Goal: Task Accomplishment & Management: Manage account settings

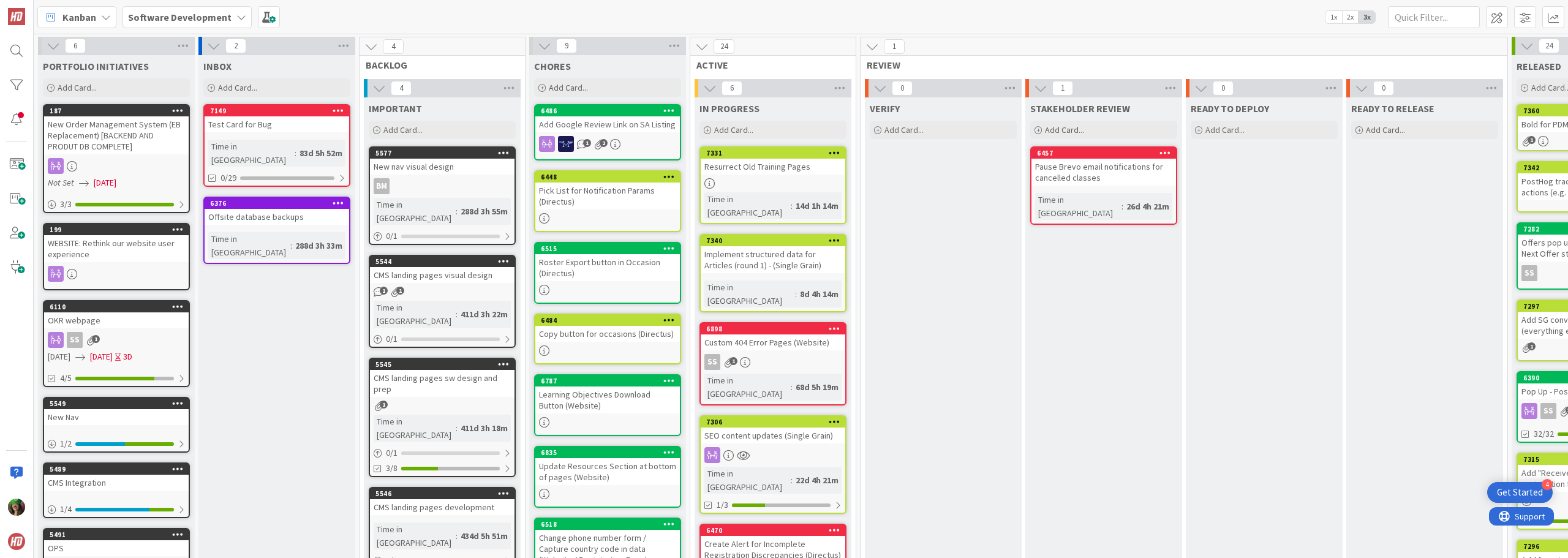
scroll to position [368, 237]
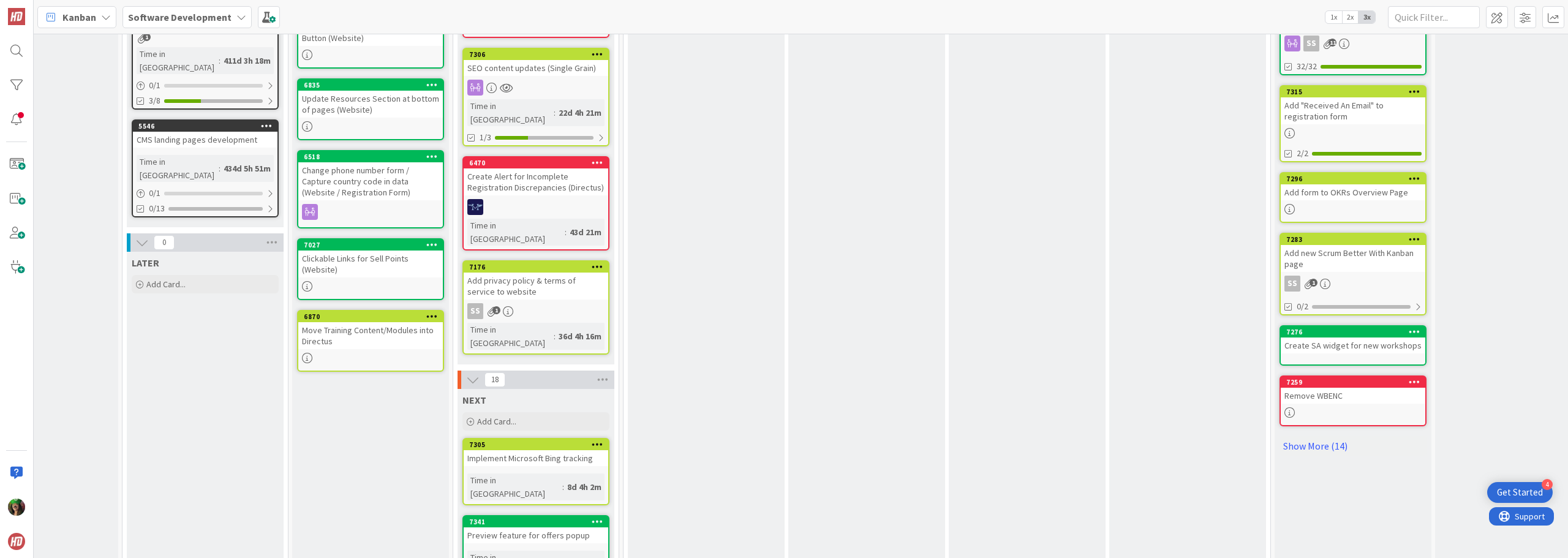
click at [158, 13] on b "Software Development" at bounding box center [180, 16] width 103 height 12
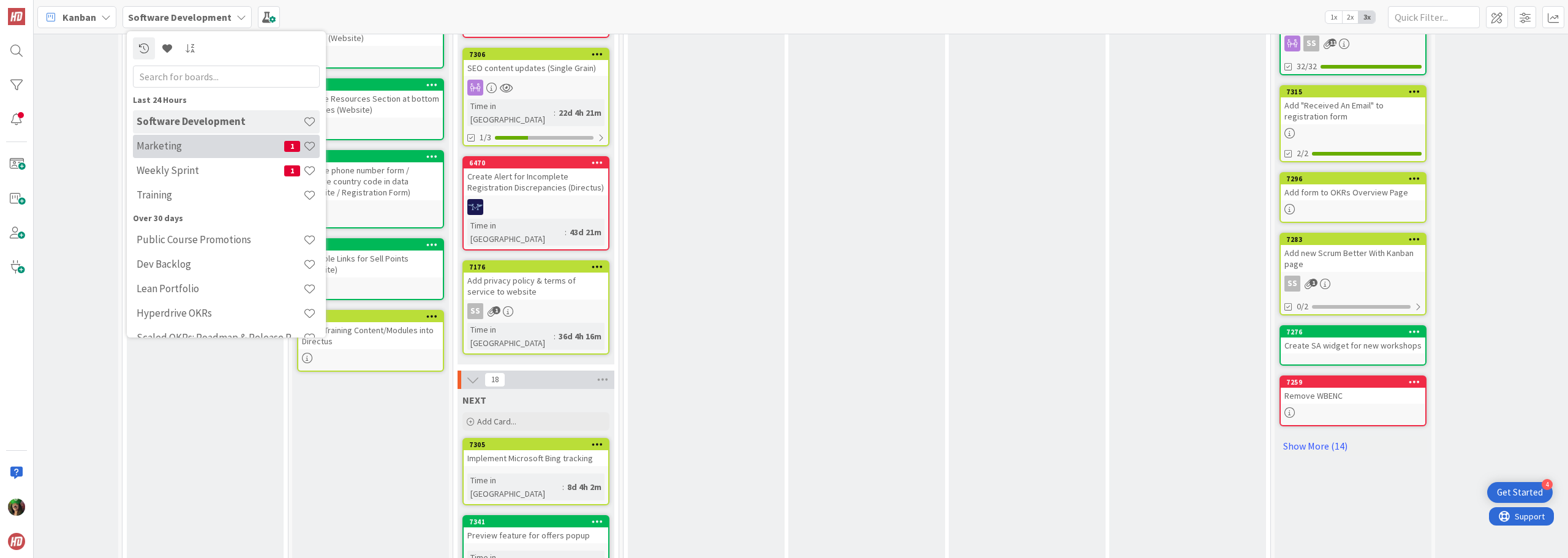
click at [167, 143] on h4 "Marketing" at bounding box center [210, 145] width 148 height 12
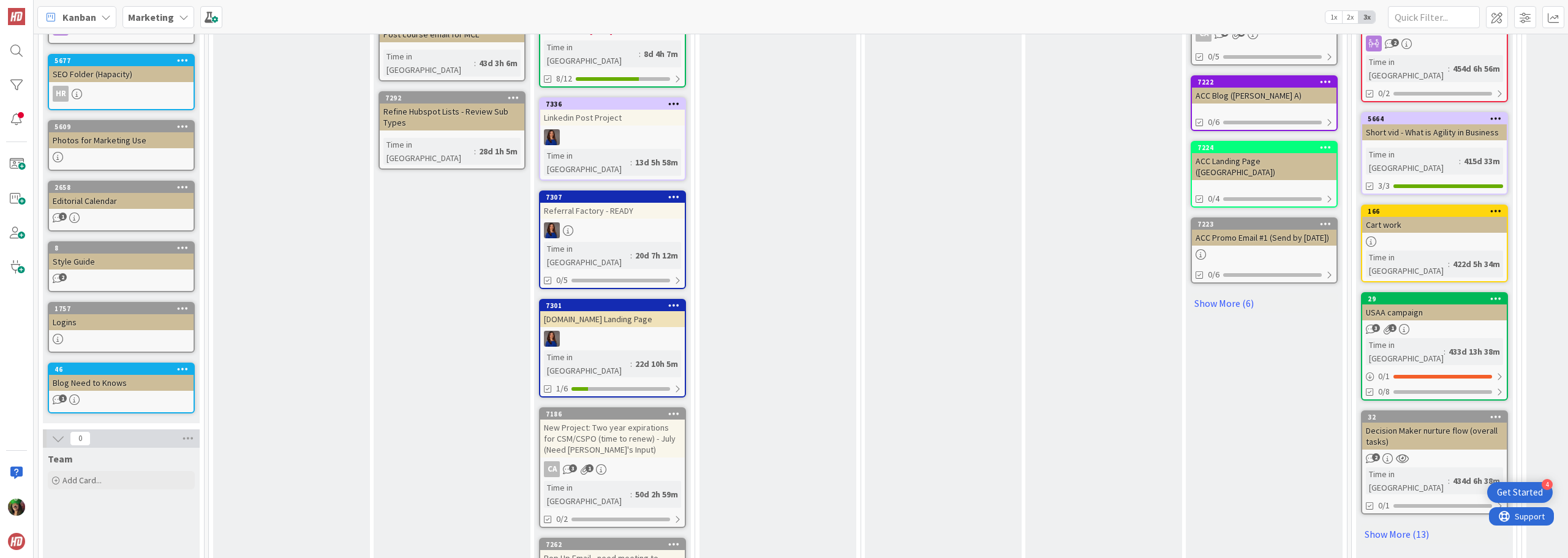
scroll to position [704, 0]
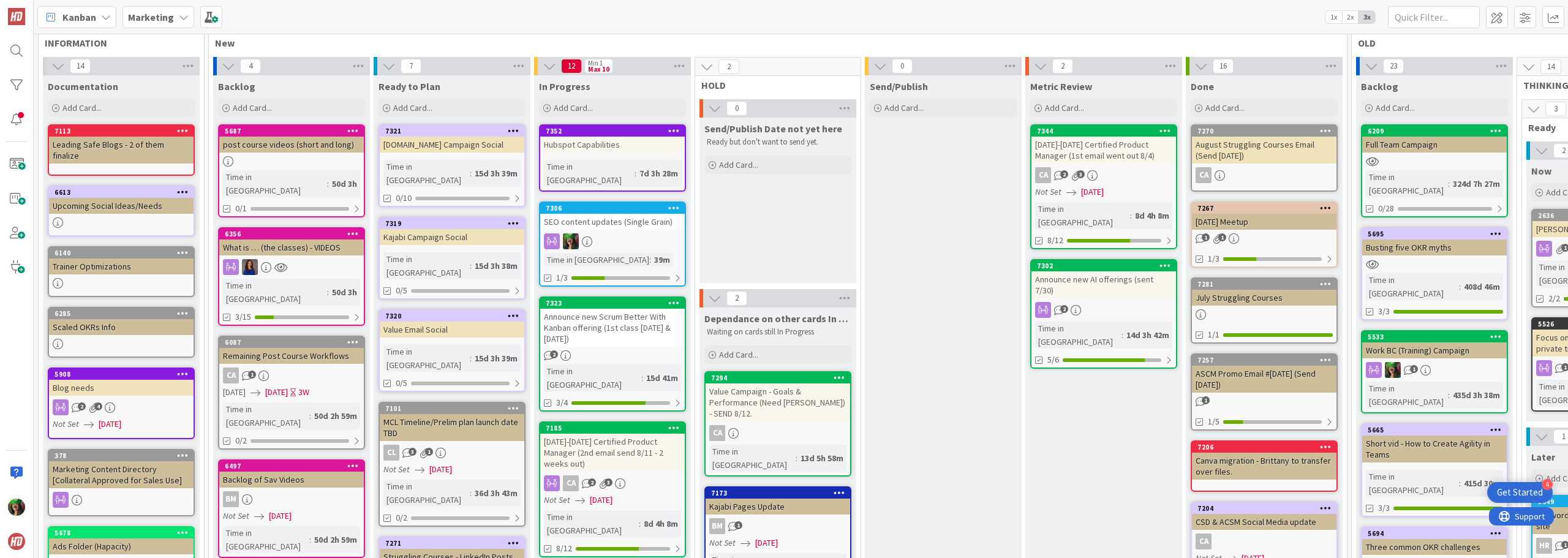
scroll to position [0, 0]
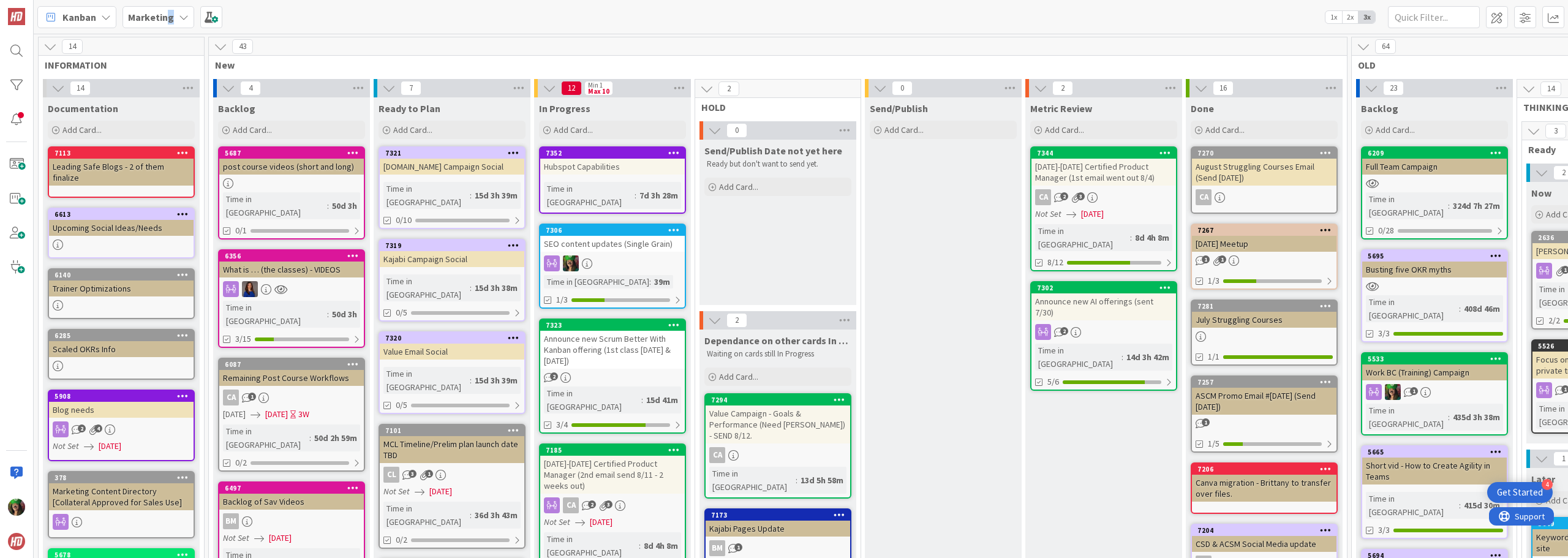
click at [168, 22] on b "Marketing" at bounding box center [151, 16] width 46 height 12
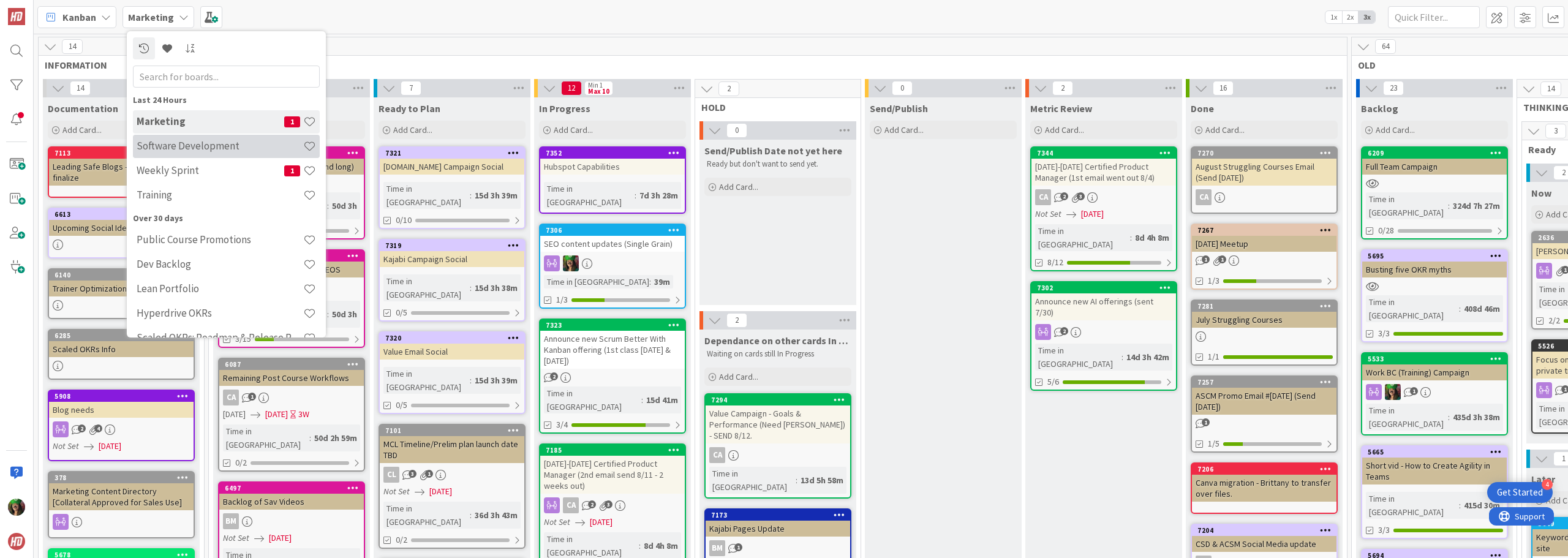
click at [218, 146] on h4 "Software Development" at bounding box center [219, 145] width 167 height 12
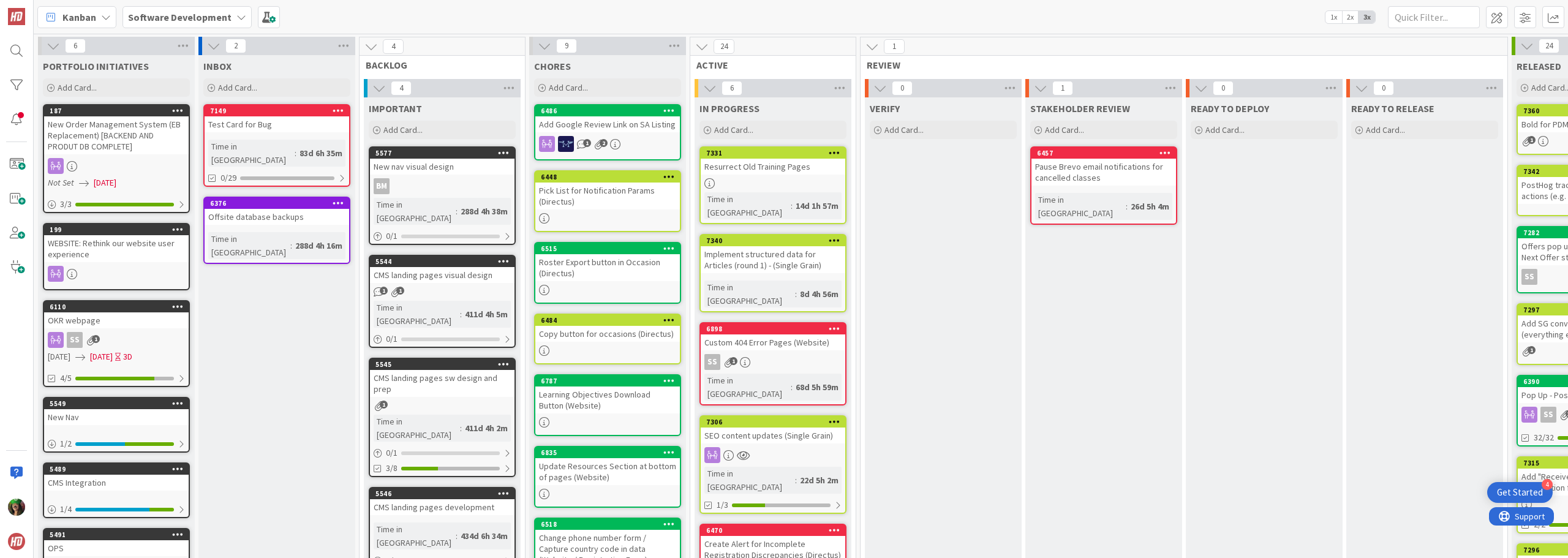
click at [756, 252] on div "Implement structured data for Articles (round 1) - (Single Grain)" at bounding box center [773, 259] width 144 height 27
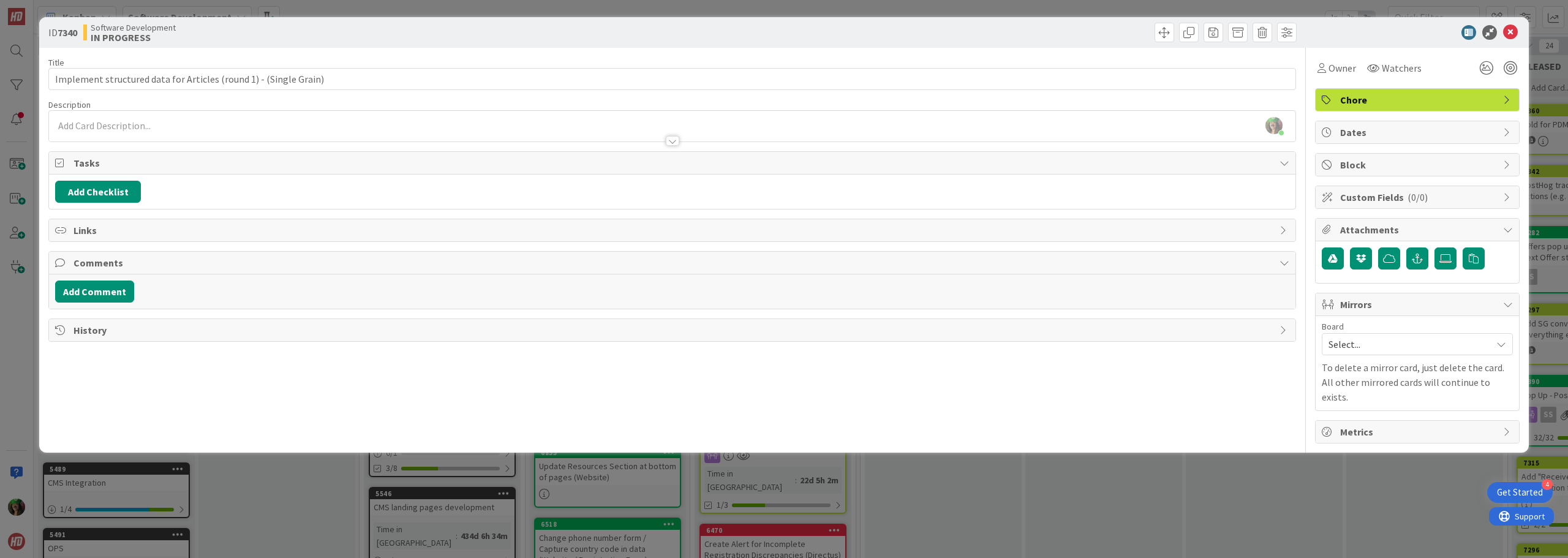
click at [1356, 336] on span "Select..." at bounding box center [1406, 344] width 157 height 17
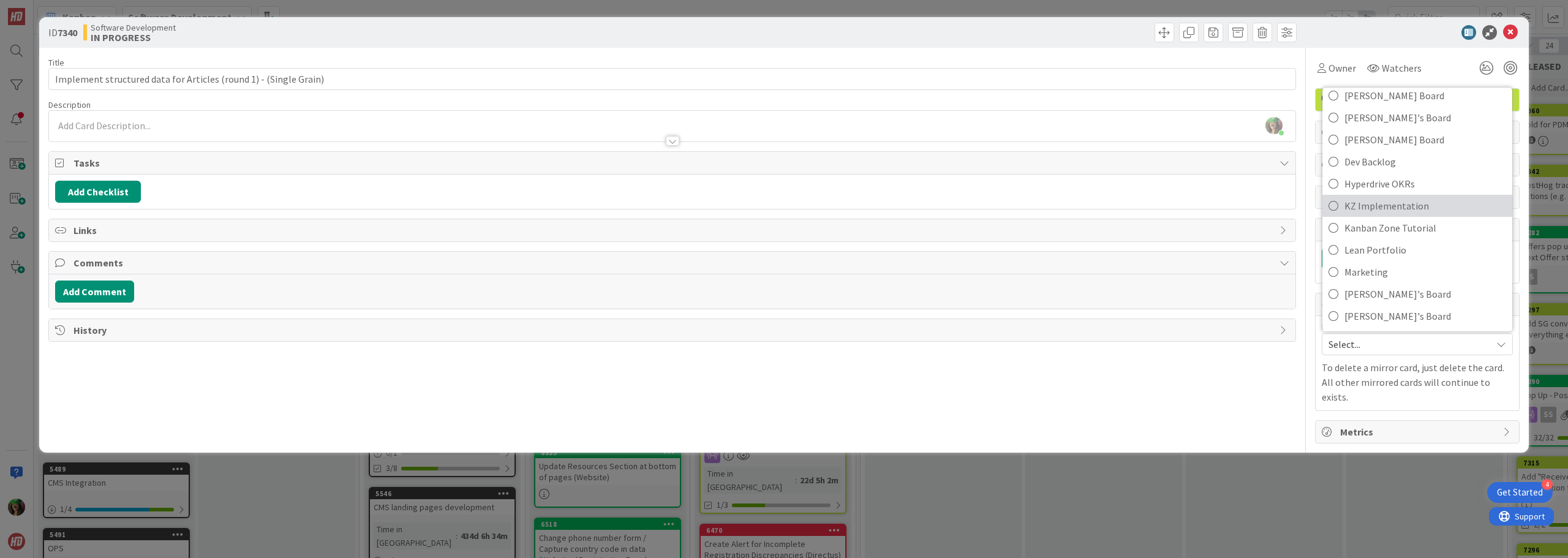
scroll to position [62, 0]
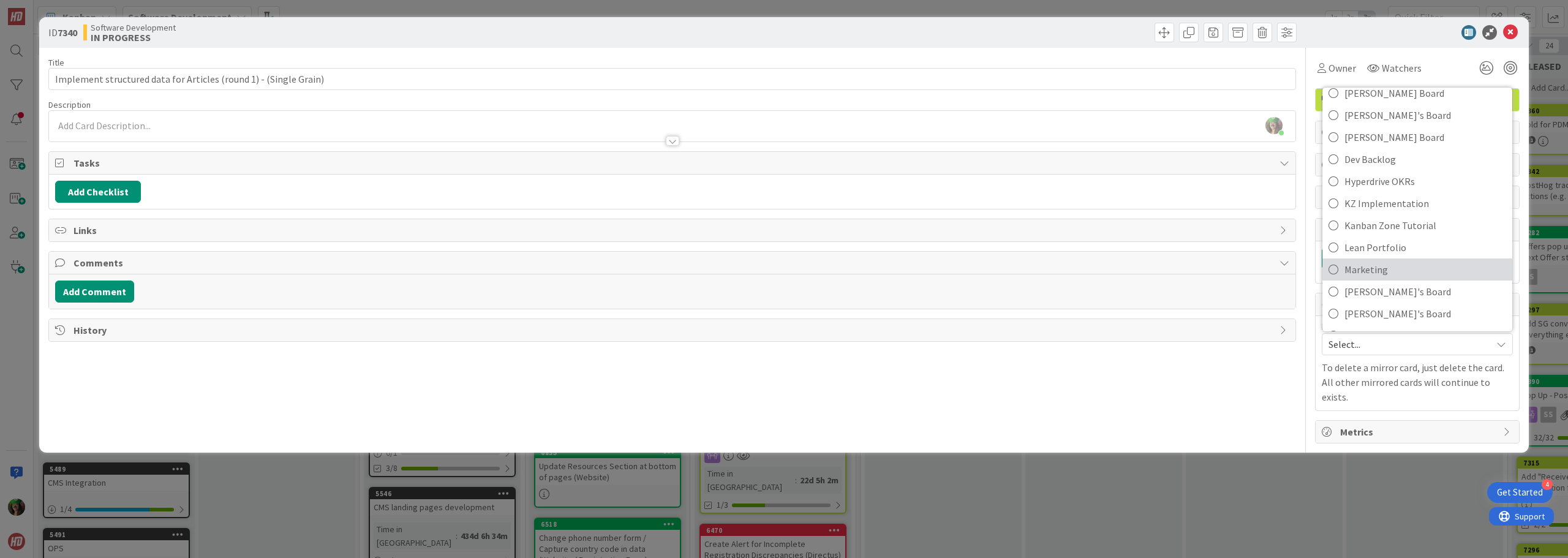
click at [1400, 270] on span "Marketing" at bounding box center [1425, 269] width 162 height 18
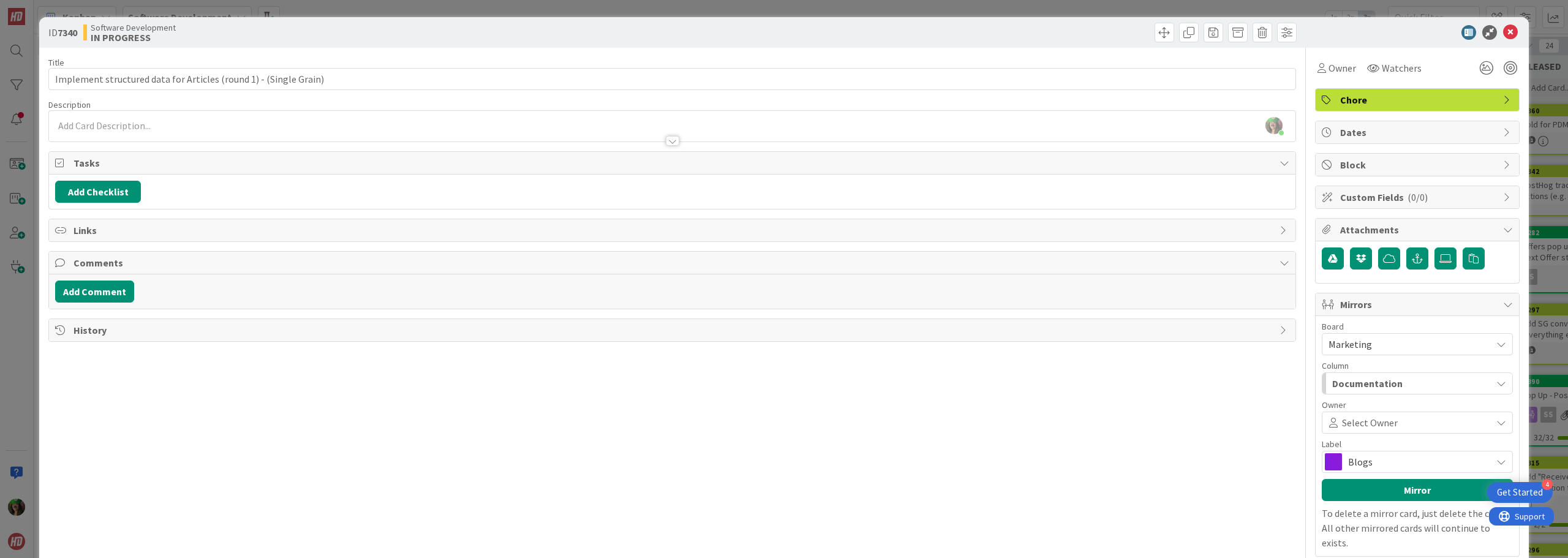
click at [1346, 382] on span "Documentation" at bounding box center [1368, 383] width 71 height 16
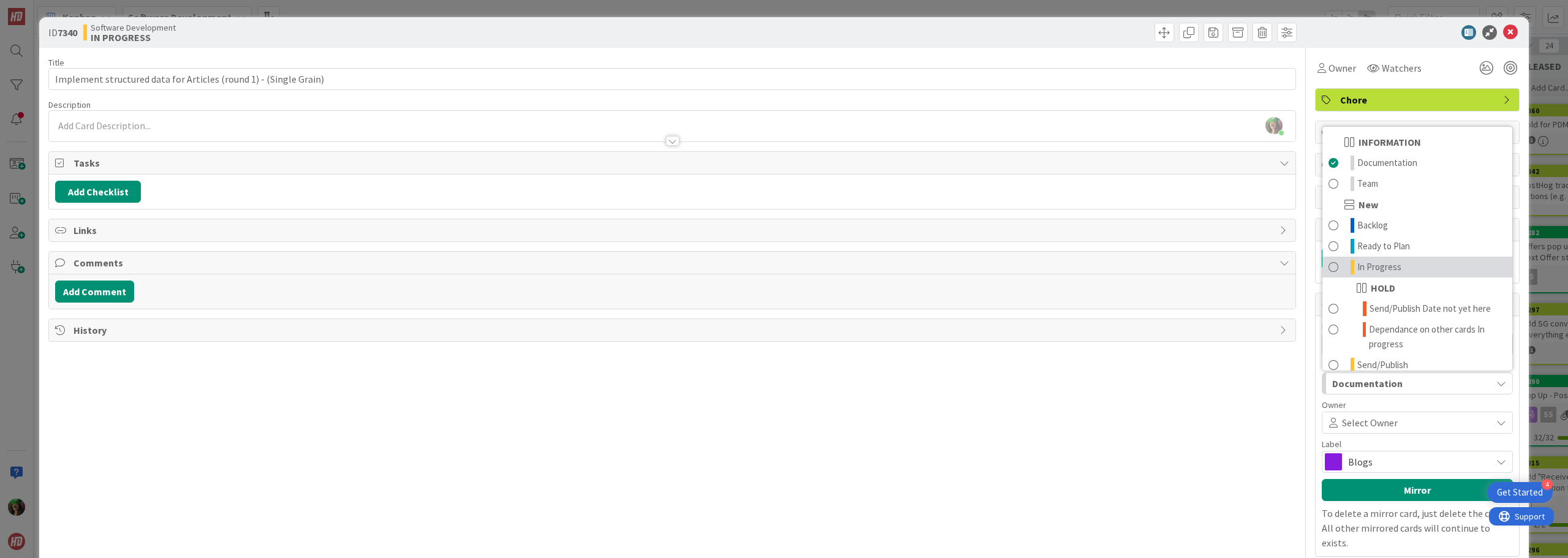
click at [1398, 263] on link "In Progress" at bounding box center [1417, 267] width 190 height 21
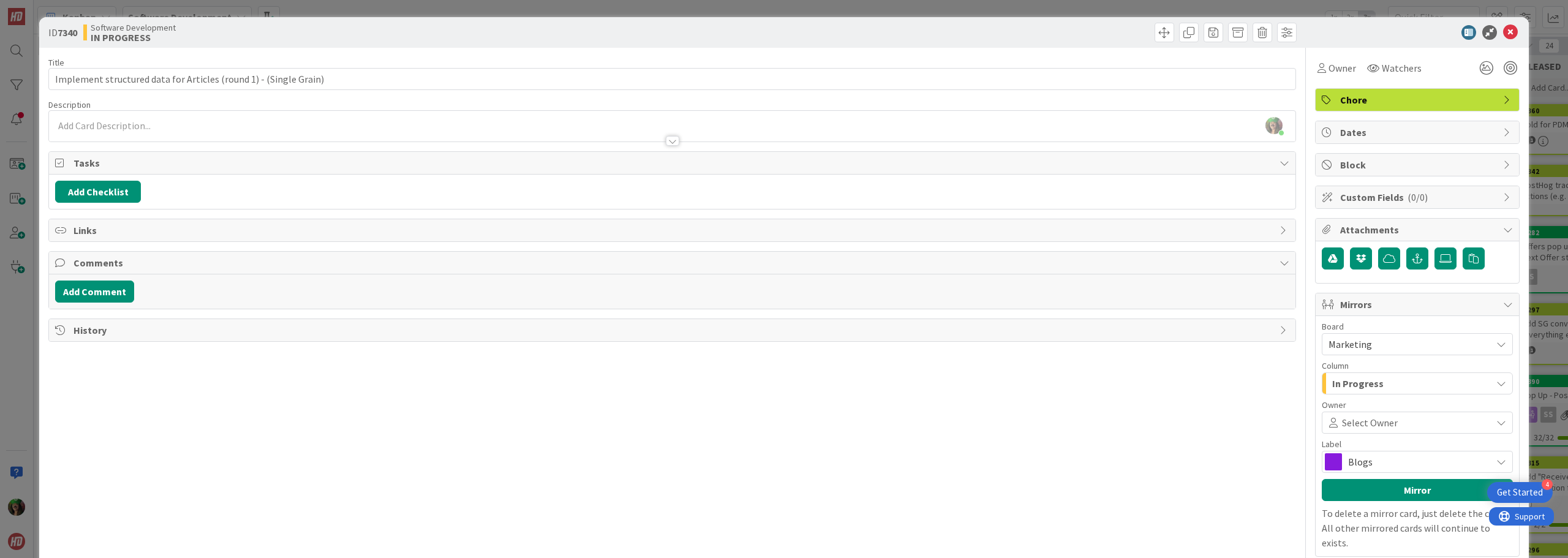
click at [1398, 426] on span at bounding box center [1443, 423] width 90 height 10
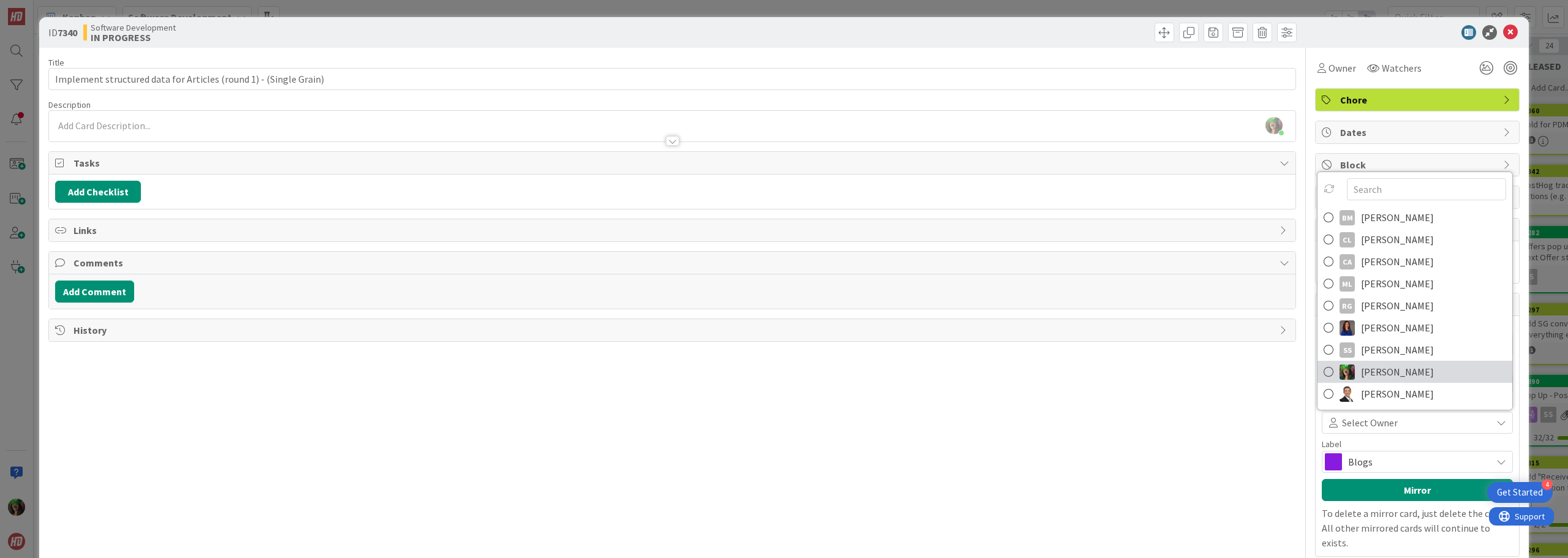
click at [1420, 368] on link "[PERSON_NAME]" at bounding box center [1415, 372] width 194 height 22
click at [1420, 368] on div "Column" at bounding box center [1417, 365] width 191 height 8
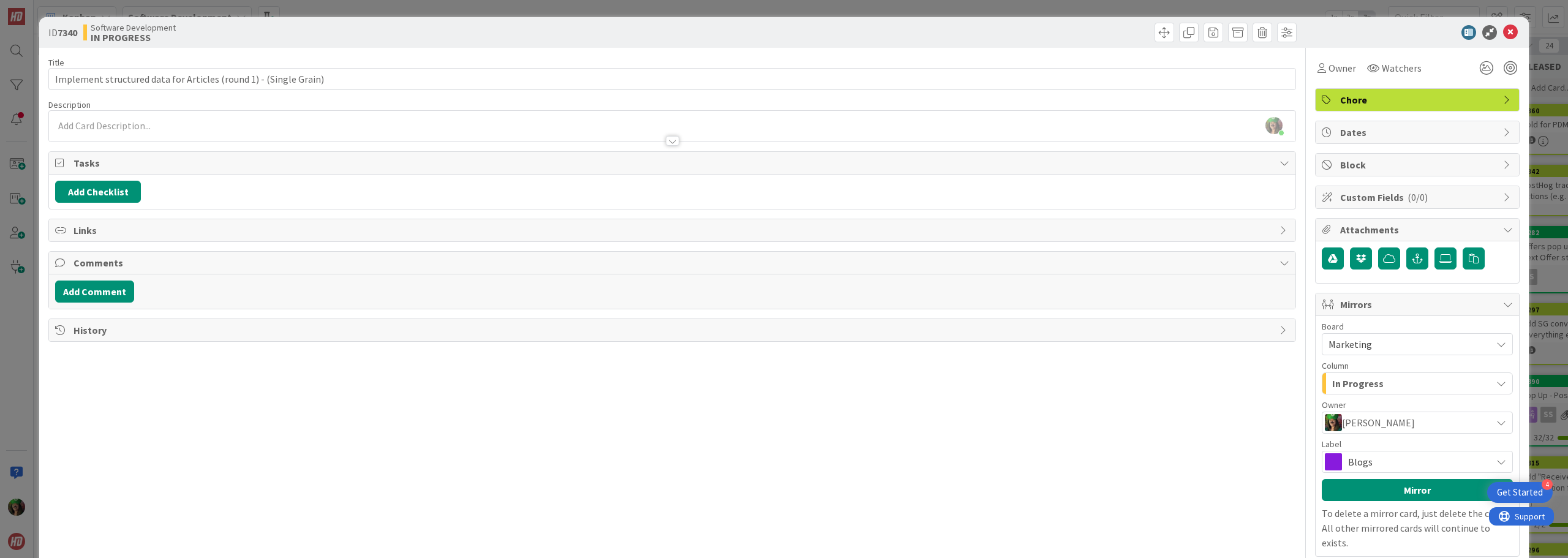
click at [1393, 461] on span "Blogs" at bounding box center [1416, 461] width 137 height 17
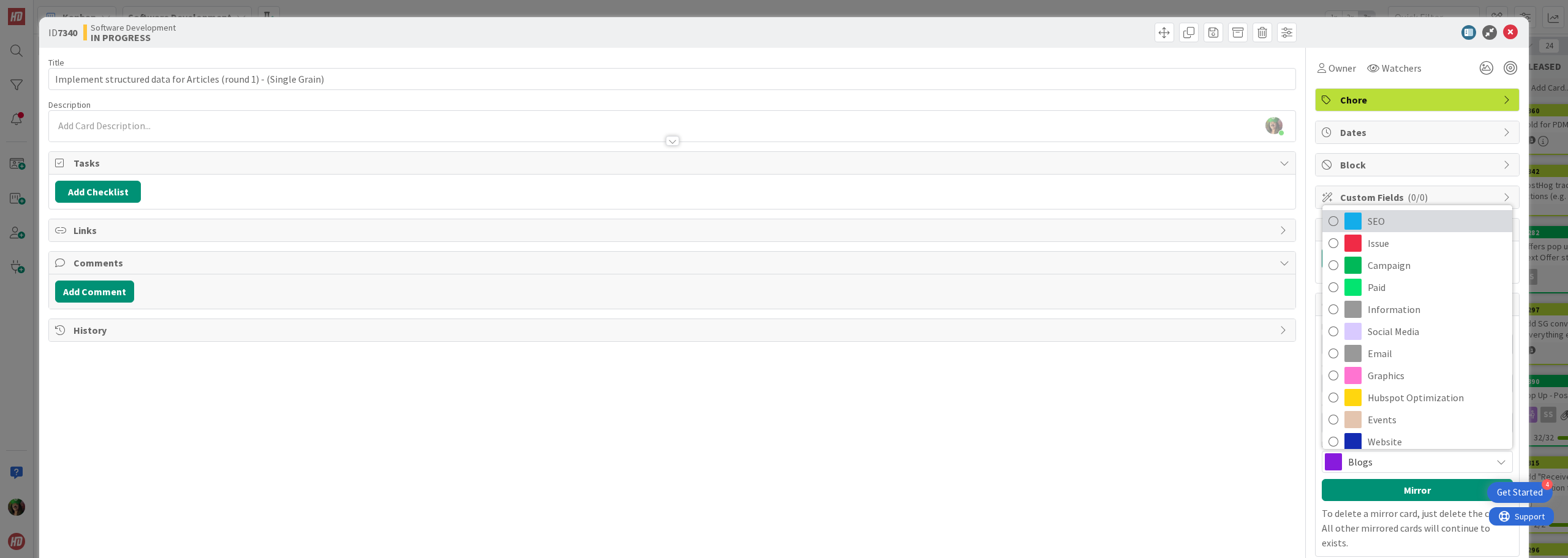
click at [1345, 217] on span at bounding box center [1353, 221] width 17 height 17
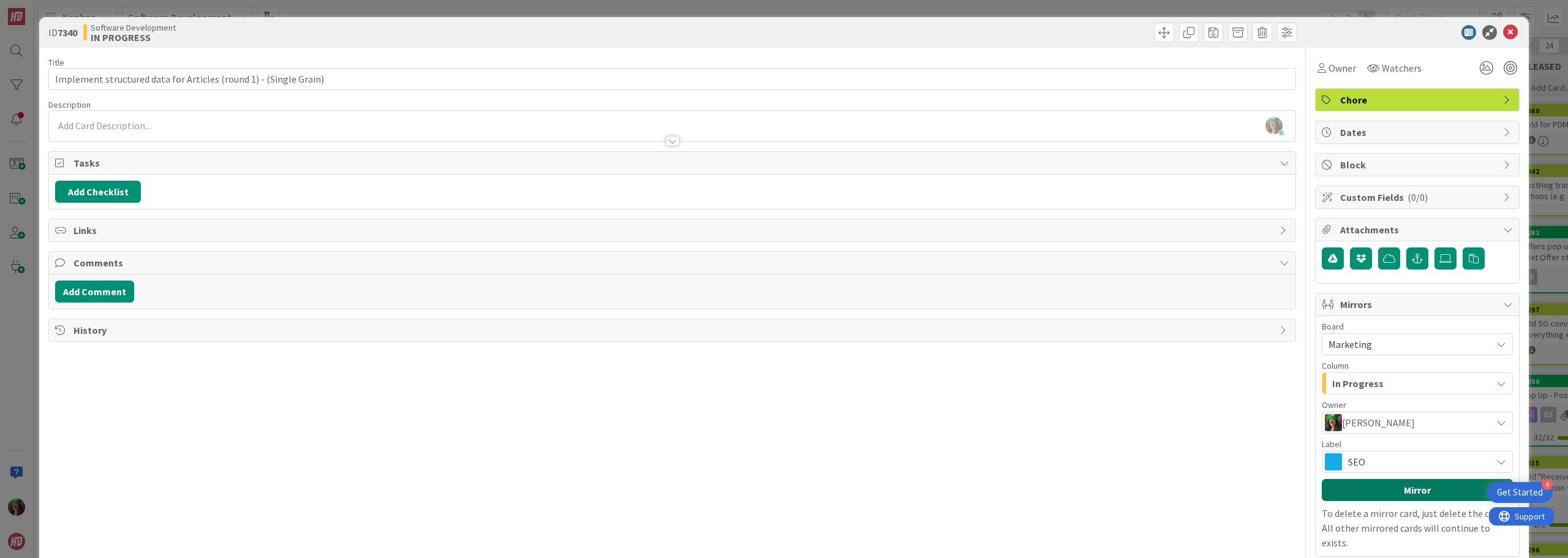
click at [1408, 483] on button "Mirror" at bounding box center [1417, 490] width 191 height 22
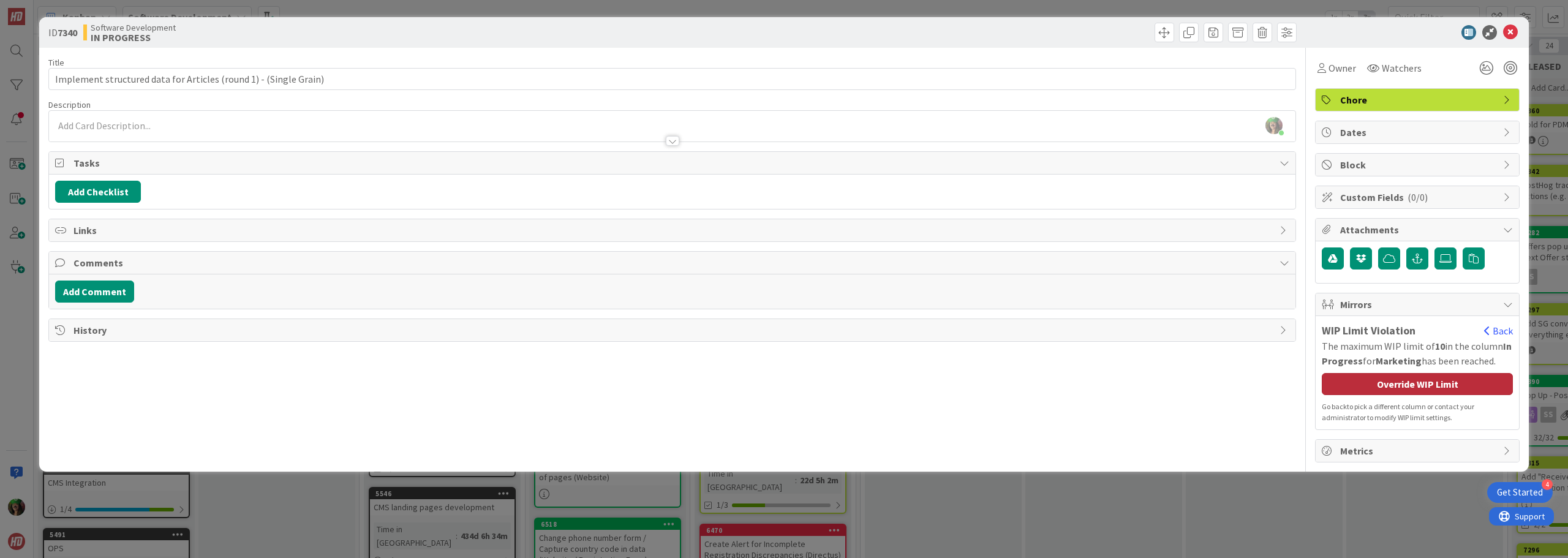
click at [1432, 382] on div "Override WIP Limit" at bounding box center [1417, 384] width 191 height 22
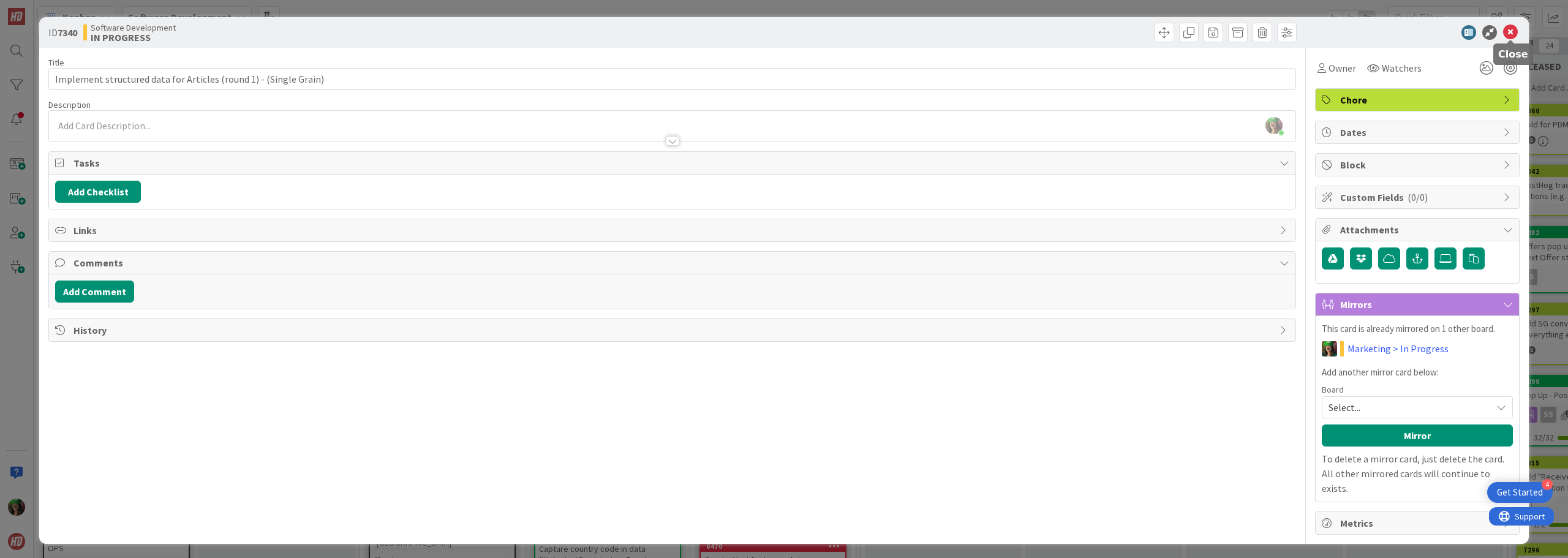
click at [1509, 34] on icon at bounding box center [1511, 33] width 15 height 15
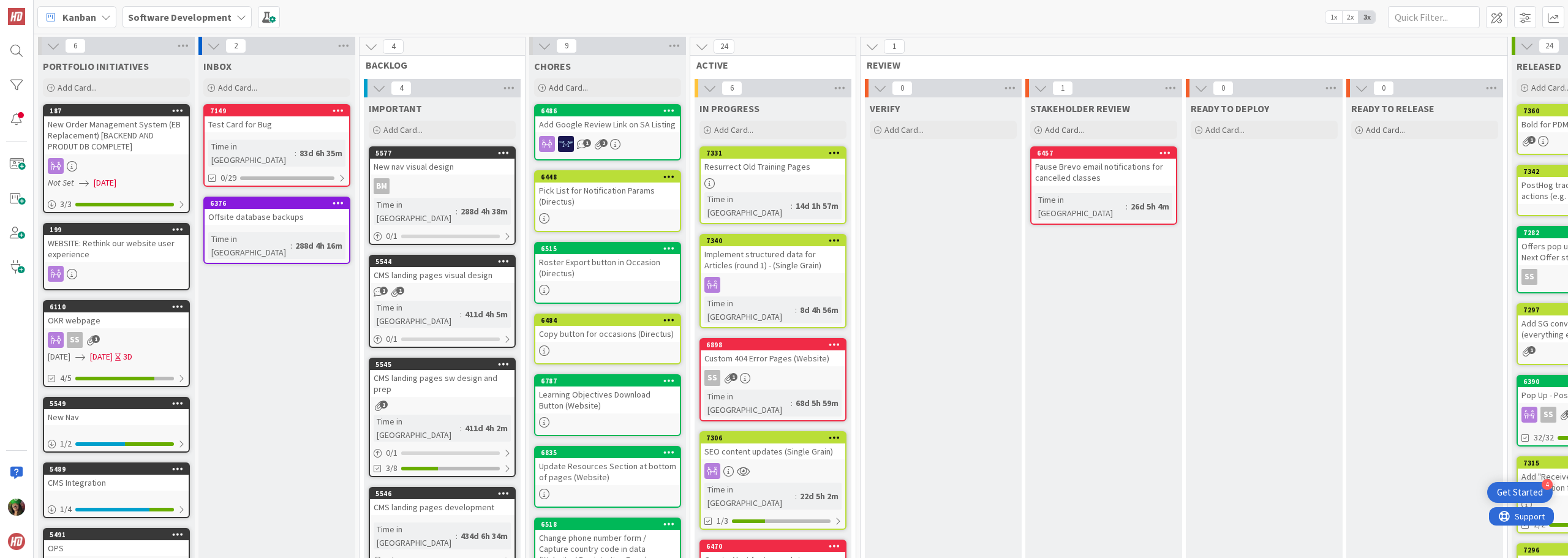
click at [186, 24] on span "Software Development" at bounding box center [180, 17] width 103 height 15
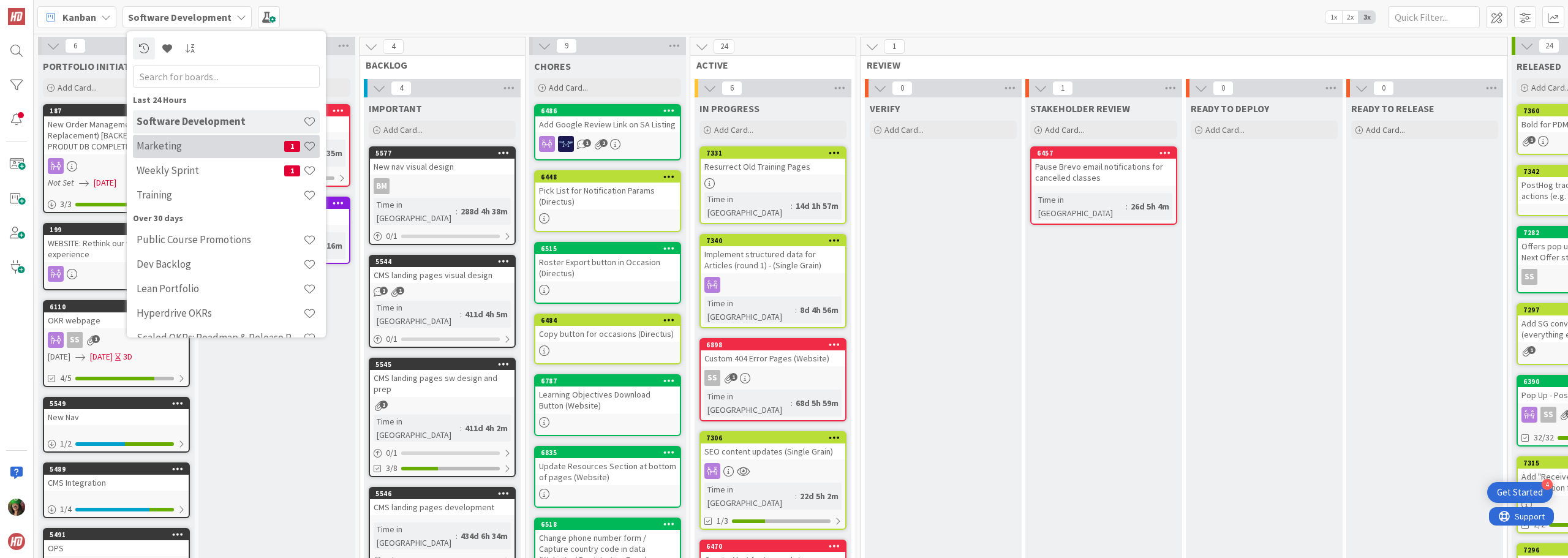
click at [166, 149] on h4 "Marketing" at bounding box center [210, 145] width 148 height 12
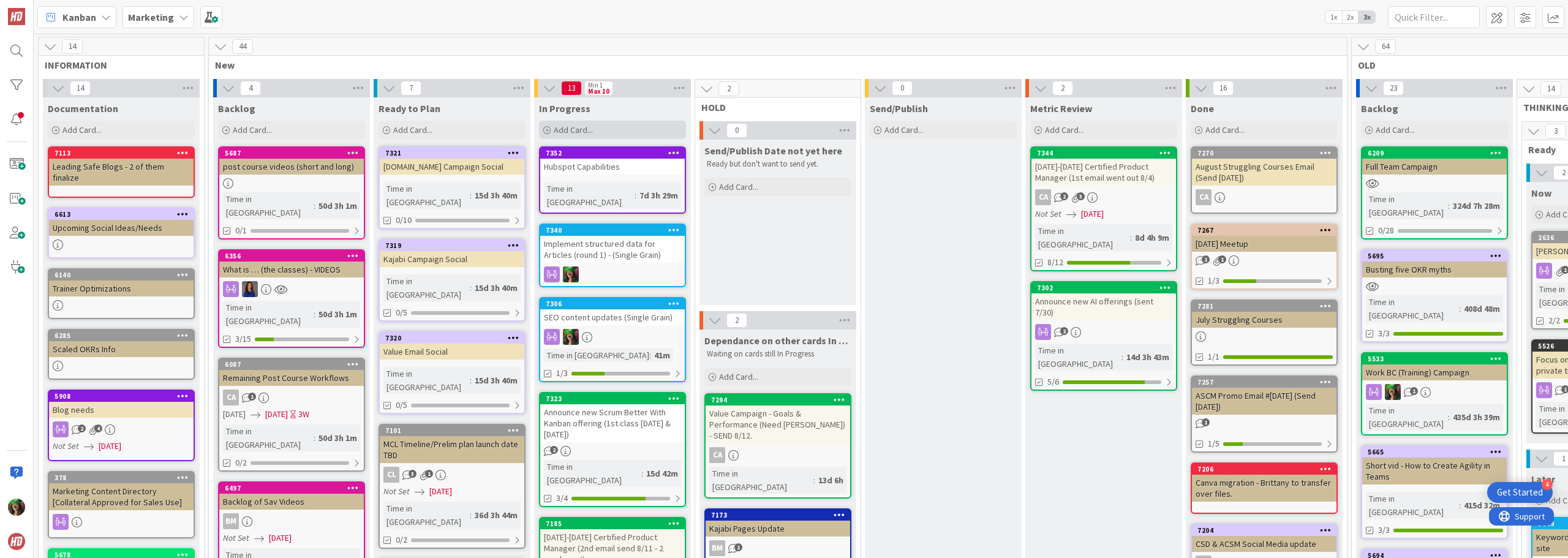
click at [569, 130] on span "Add Card..." at bounding box center [574, 130] width 39 height 11
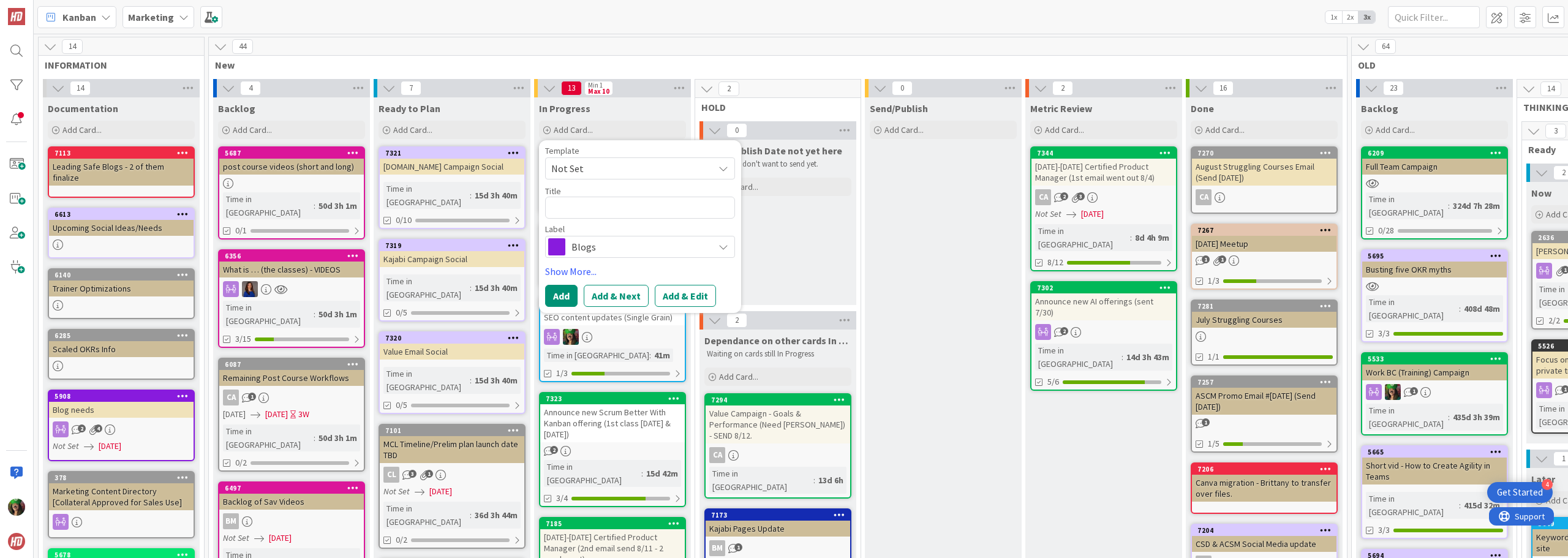
click at [622, 250] on span "Blogs" at bounding box center [640, 246] width 136 height 17
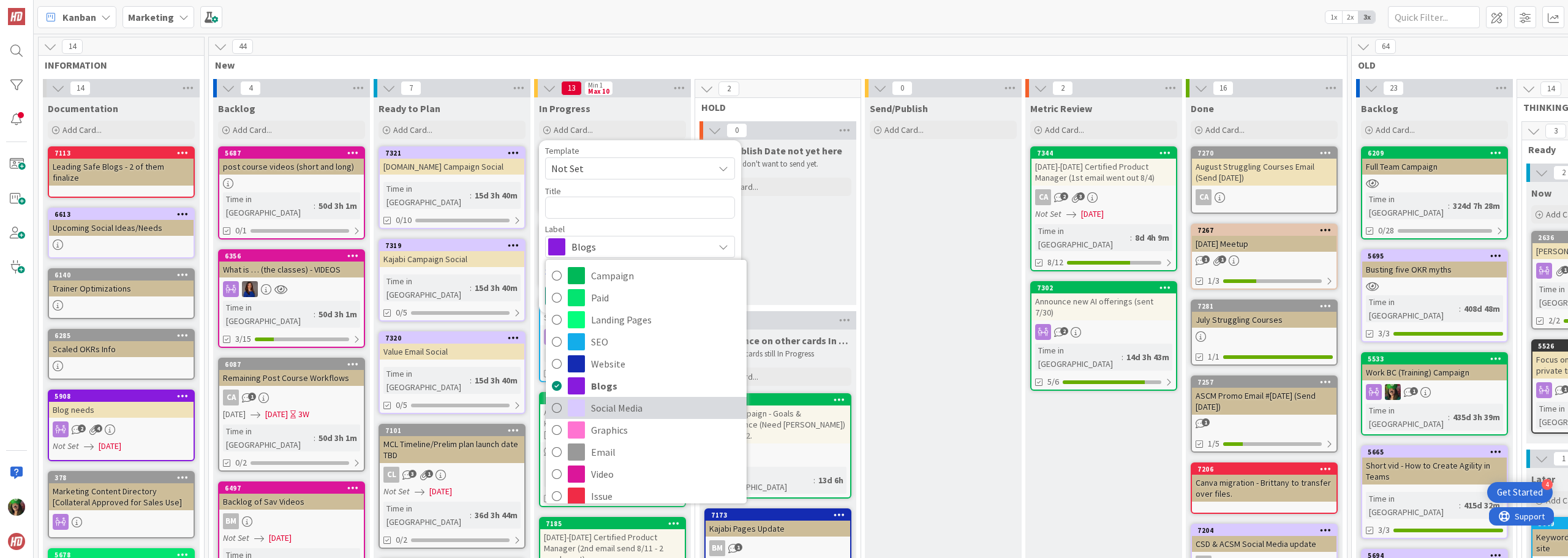
click at [629, 411] on span "Social Media" at bounding box center [665, 408] width 149 height 18
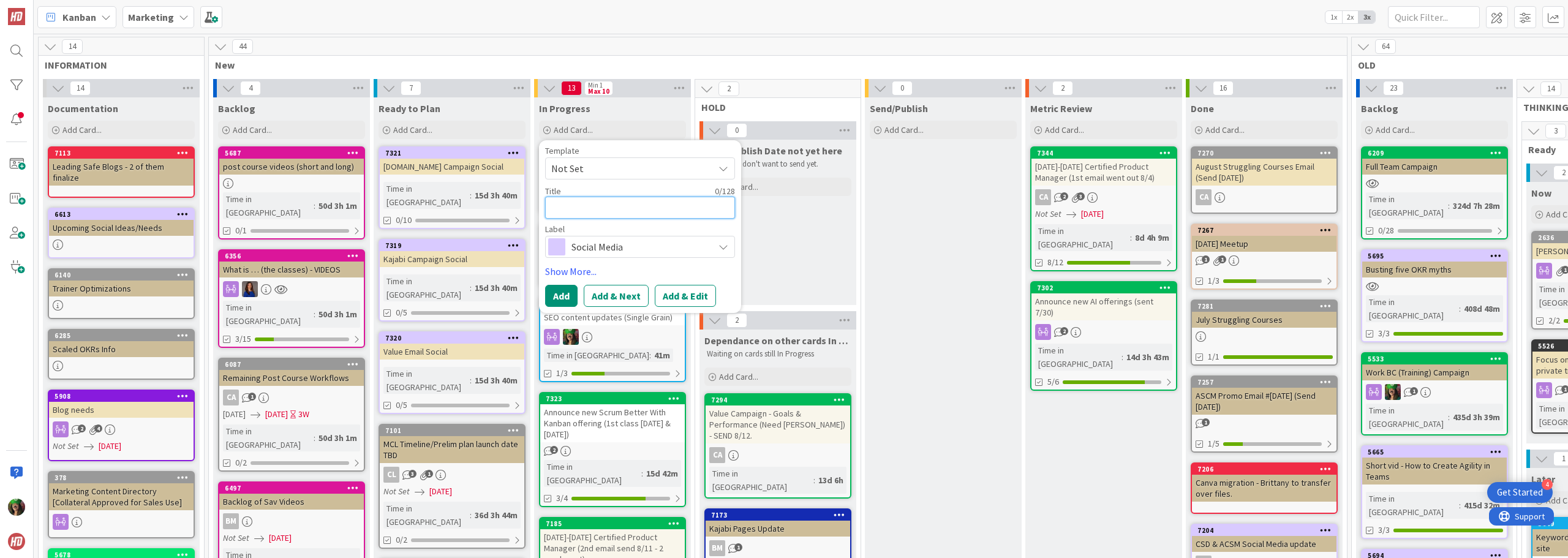
click at [596, 212] on textarea at bounding box center [639, 208] width 190 height 22
type textarea "x"
type textarea "A"
type textarea "x"
type textarea "An"
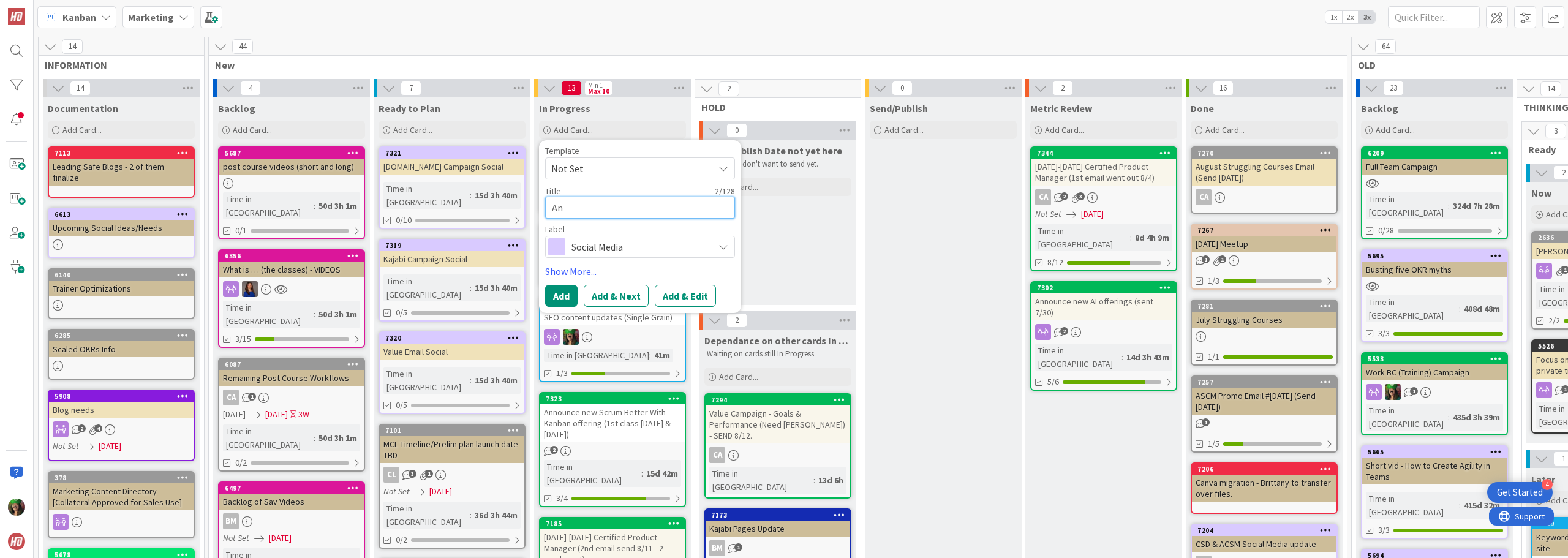
type textarea "x"
type textarea "[PERSON_NAME]"
type textarea "x"
type textarea "Anno"
type textarea "x"
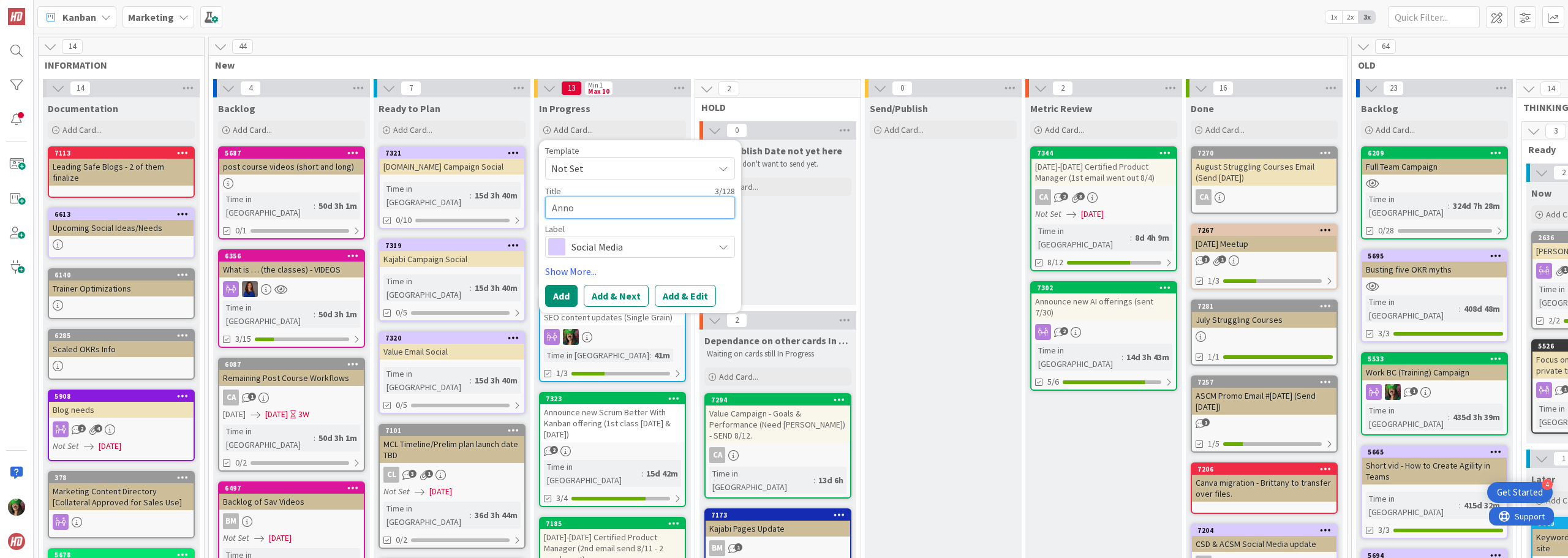
type textarea "Annou"
type textarea "x"
type textarea "Annouc"
type textarea "x"
type textarea "Annouce"
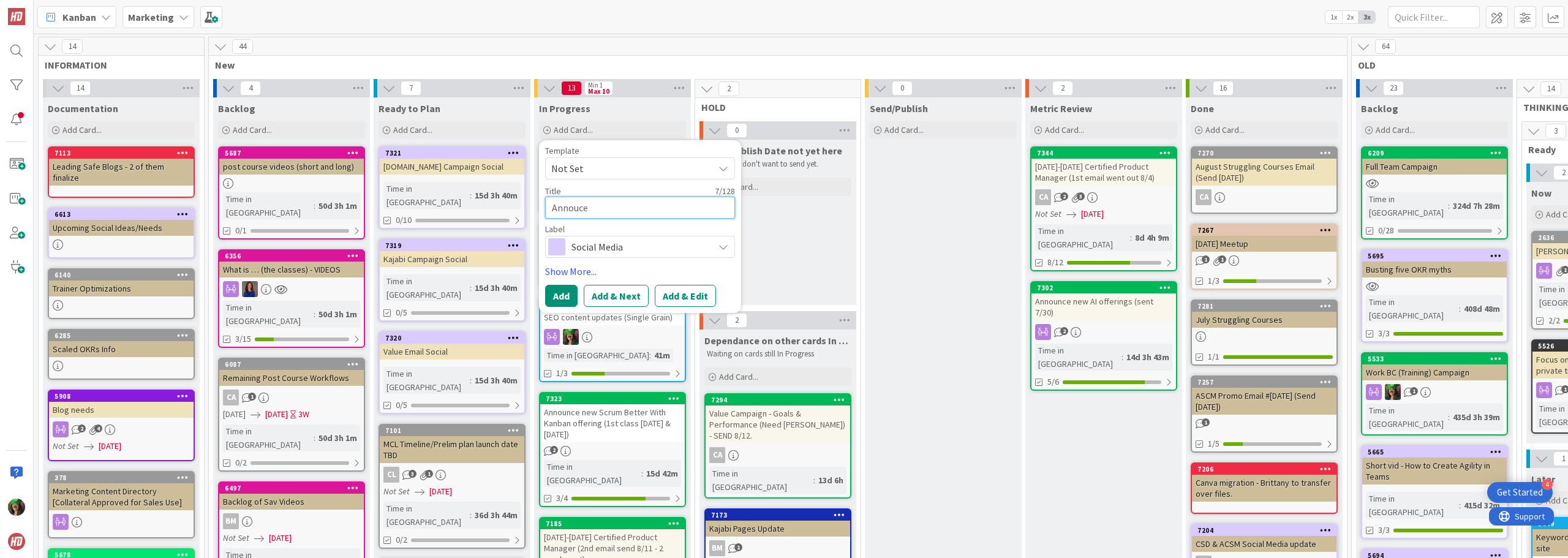
type textarea "x"
type textarea "Annouce"
type textarea "x"
type textarea "Annouce"
type textarea "x"
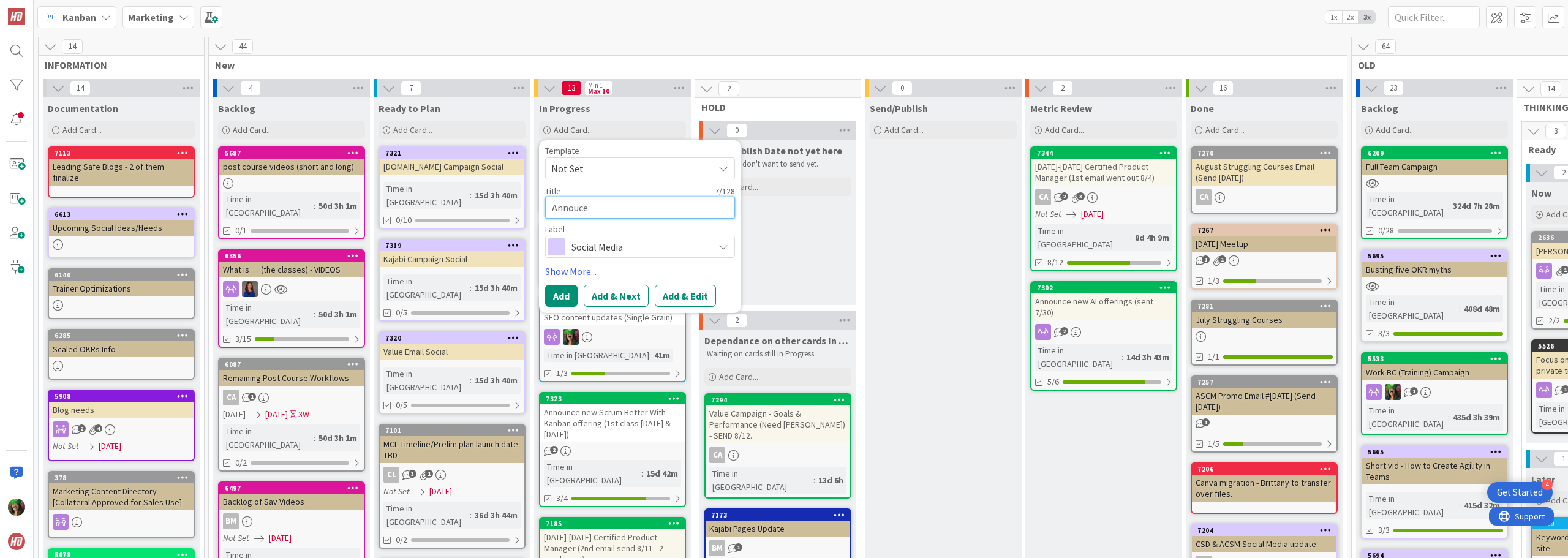
type textarea "Annouc"
type textarea "x"
type textarea "Annoucn"
type textarea "x"
type textarea "Annoucnc"
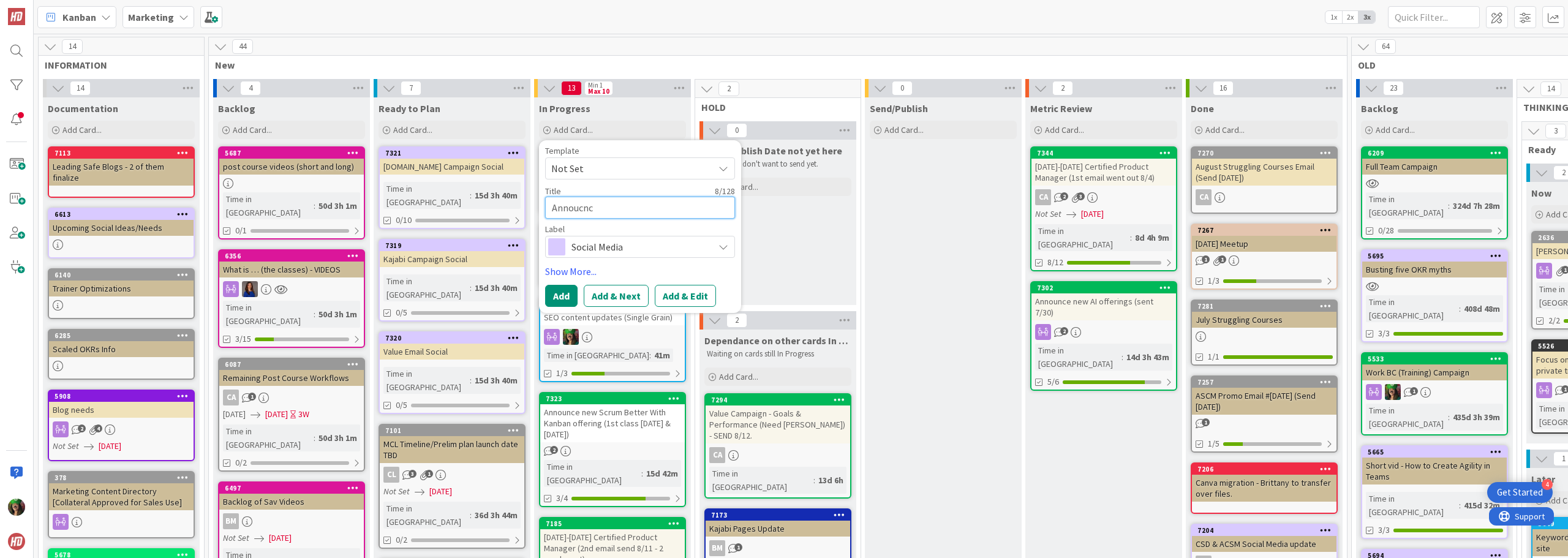
type textarea "x"
type textarea "Annoucn"
type textarea "x"
type textarea "Annouc"
type textarea "x"
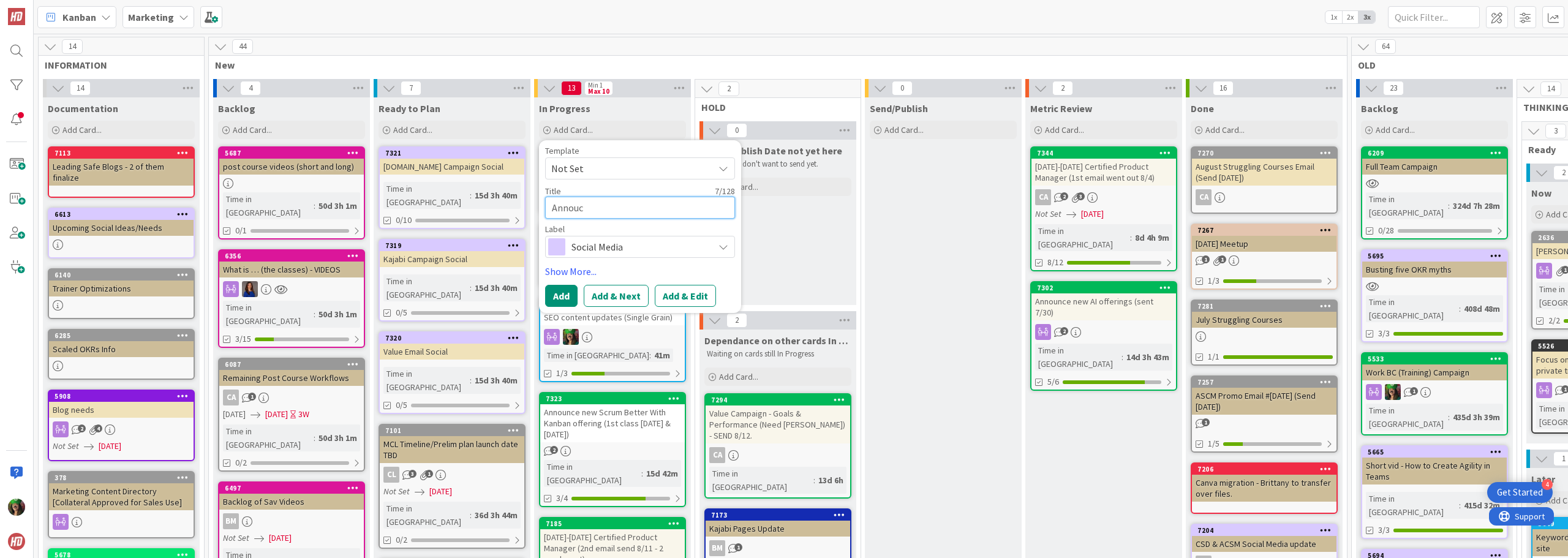
type textarea "Annou"
type textarea "x"
type textarea "Announ"
type textarea "x"
type textarea "Announc"
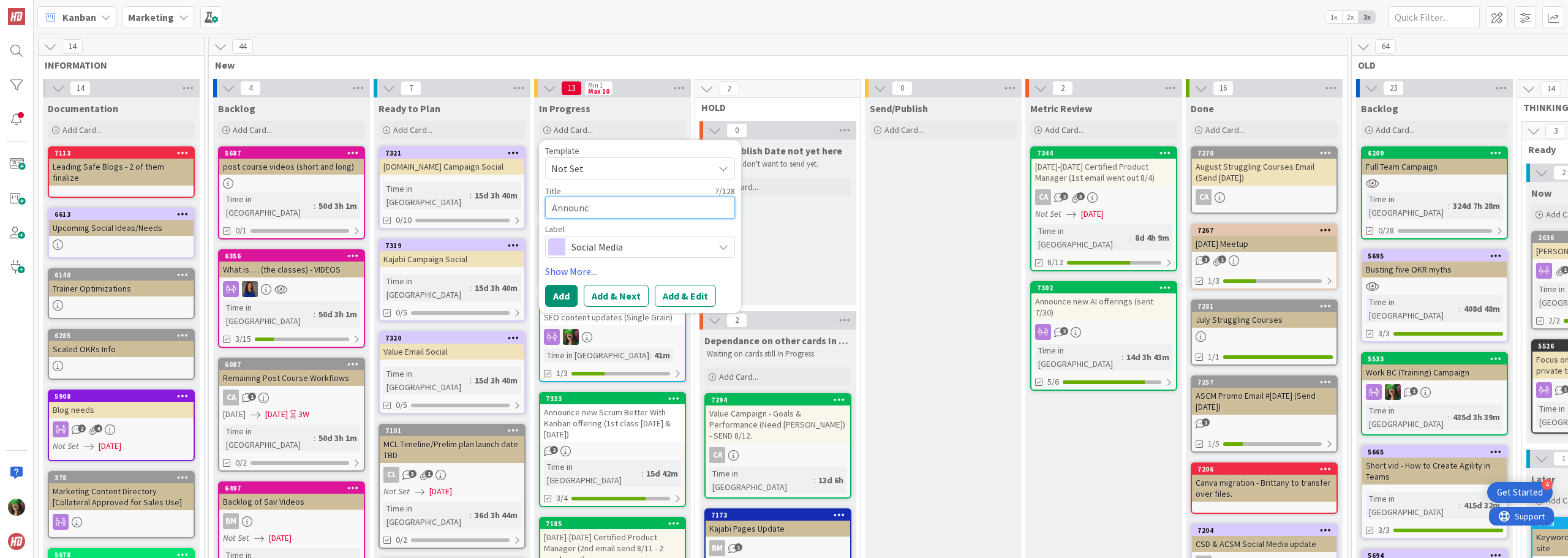
type textarea "x"
type textarea "Announce"
type textarea "x"
type textarea "Announce"
type textarea "x"
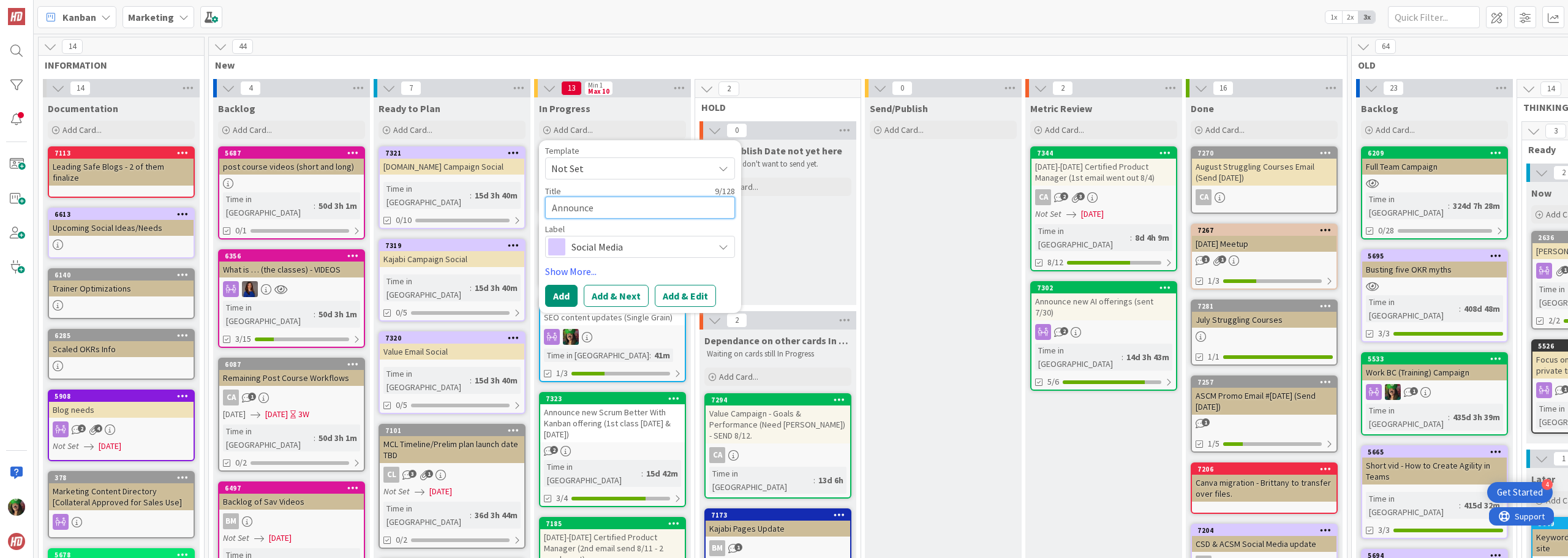
type textarea "Announce K"
type textarea "x"
type textarea "Announce Ki"
type textarea "x"
type textarea "Announce [PERSON_NAME]"
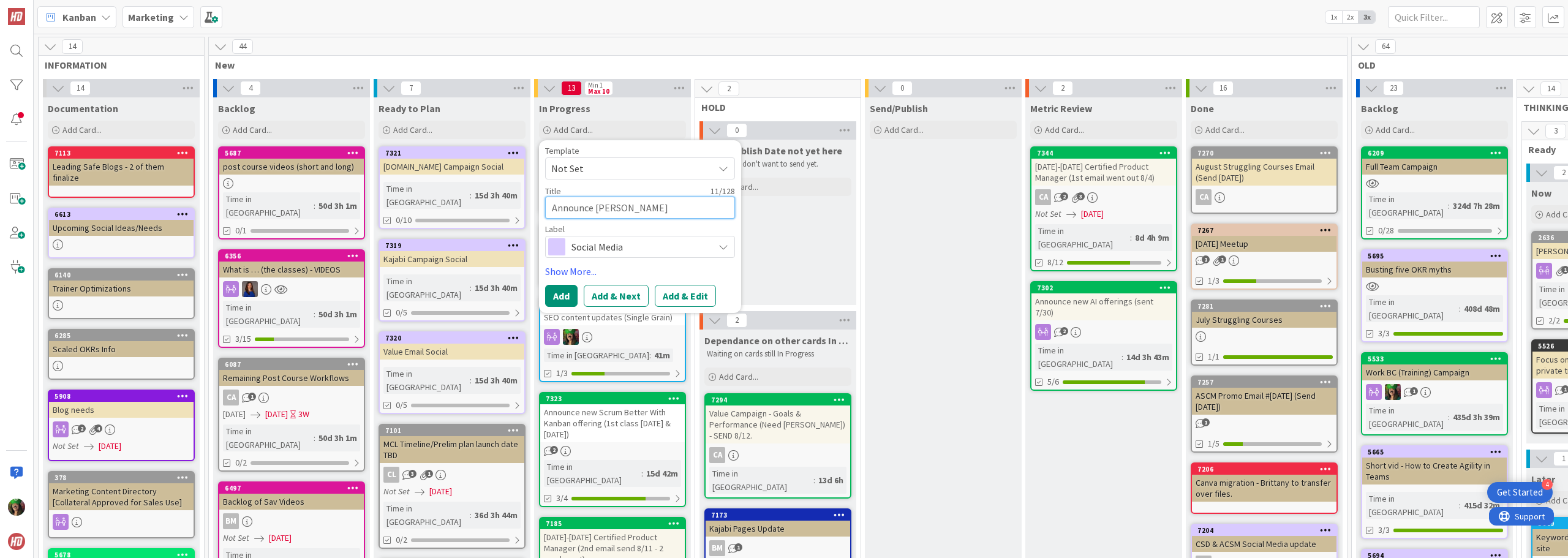
type textarea "x"
type textarea "Announce [PERSON_NAME]"
type textarea "x"
type textarea "Announce [PERSON_NAME]"
type textarea "x"
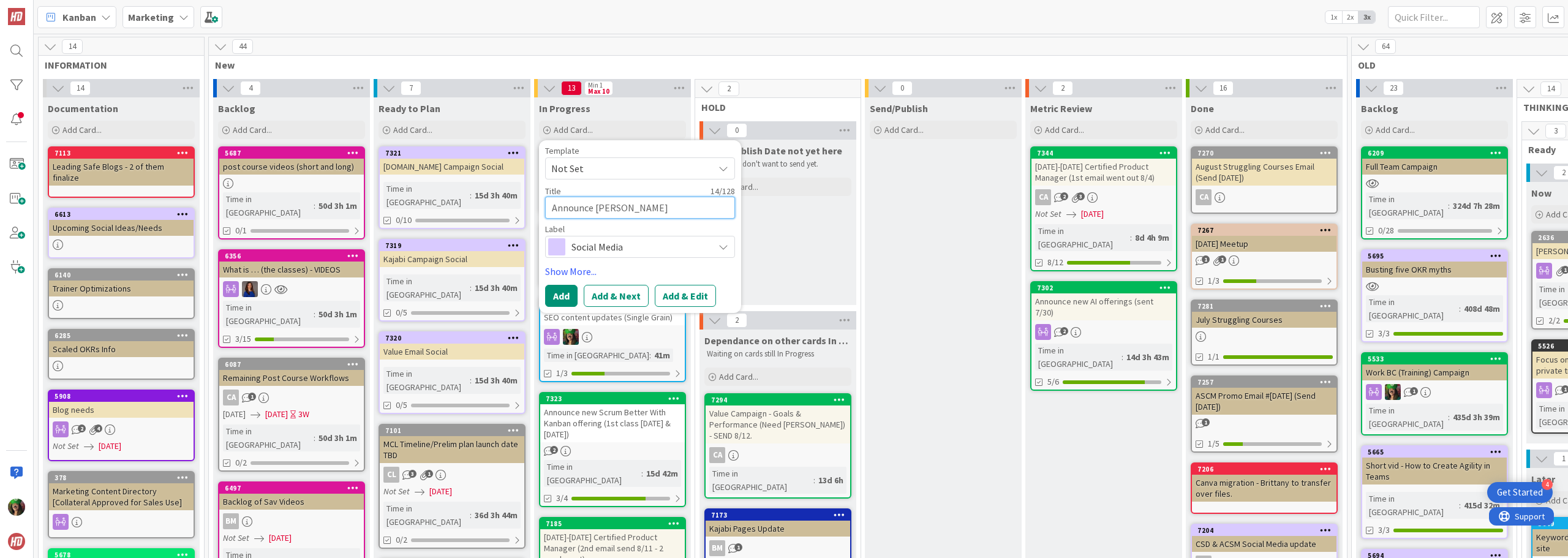
type textarea "Announce [PERSON_NAME] as"
type textarea "x"
type textarea "Announce [PERSON_NAME] as"
type textarea "x"
type textarea "Announce [PERSON_NAME] as R"
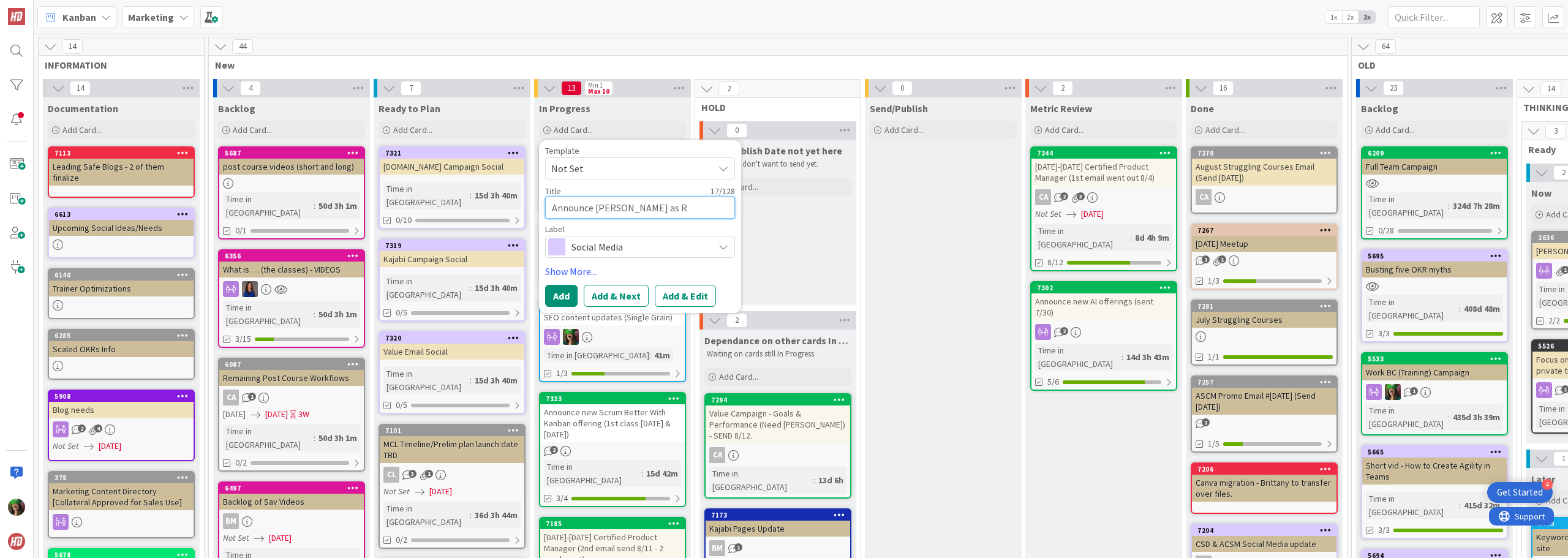
type textarea "x"
type textarea "Announce [PERSON_NAME] as Re"
type textarea "x"
type textarea "Announce [PERSON_NAME] as Reg"
type textarea "x"
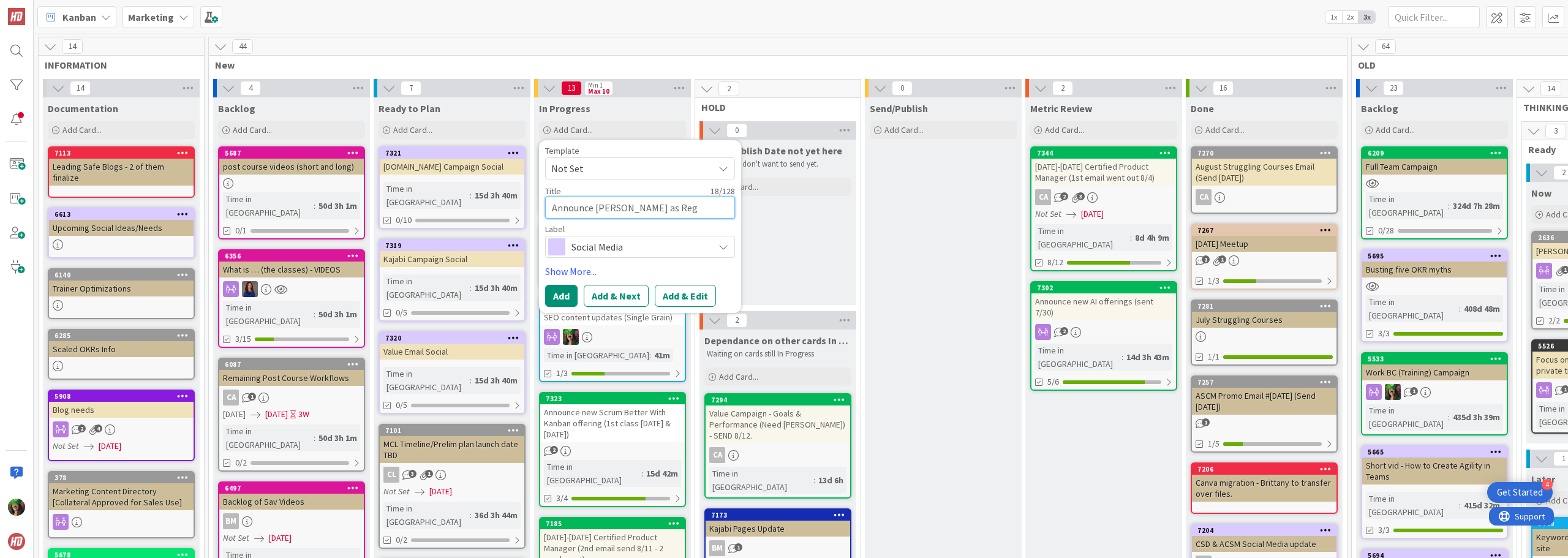
type textarea "Announce [PERSON_NAME] as Regi"
type textarea "x"
type textarea "Announce [PERSON_NAME] as Regio"
type textarea "x"
type textarea "Announce [PERSON_NAME] as Regi"
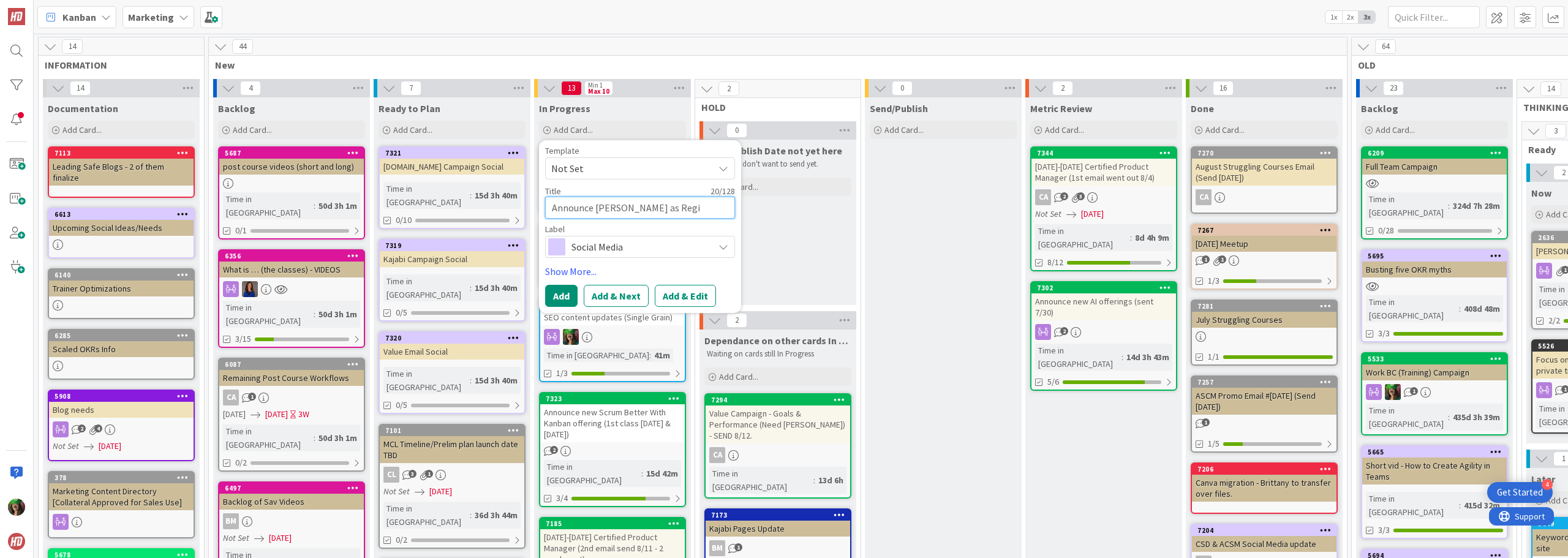
type textarea "x"
type textarea "Announce [PERSON_NAME] as Reg"
type textarea "x"
type textarea "Announce [PERSON_NAME] as Re"
type textarea "x"
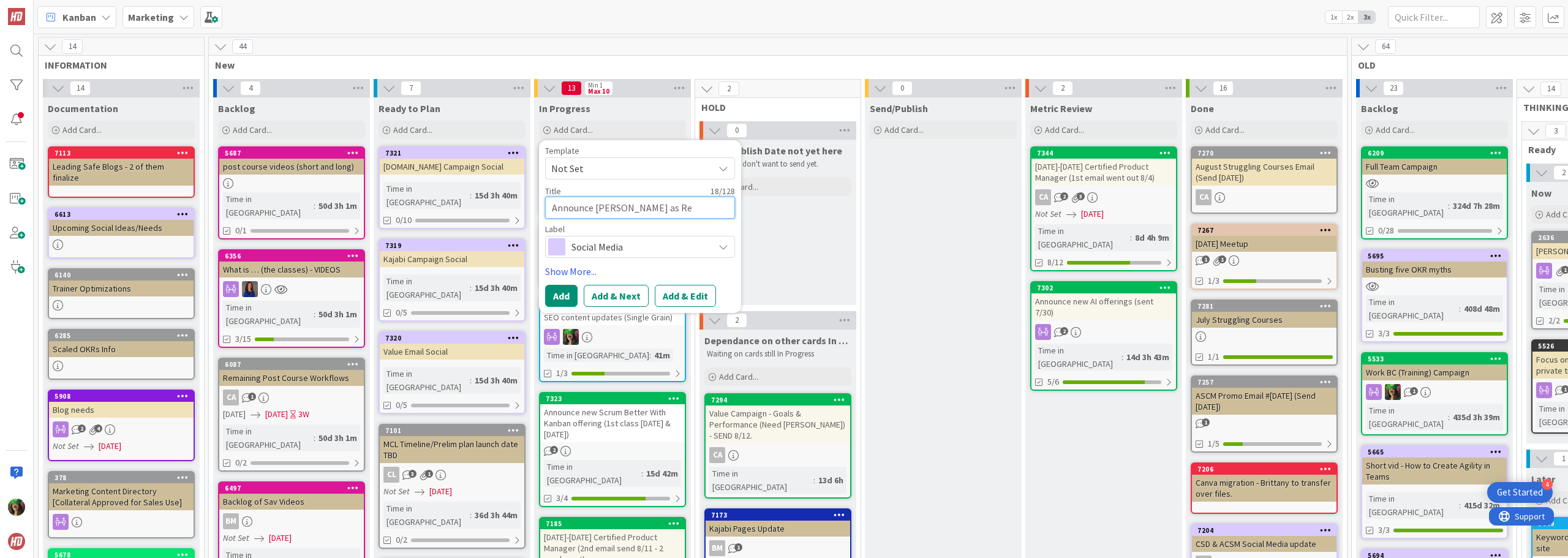
type textarea "Announce [PERSON_NAME] as R"
type textarea "x"
type textarea "Announce [PERSON_NAME] as"
type textarea "x"
type textarea "Announce [PERSON_NAME] as e"
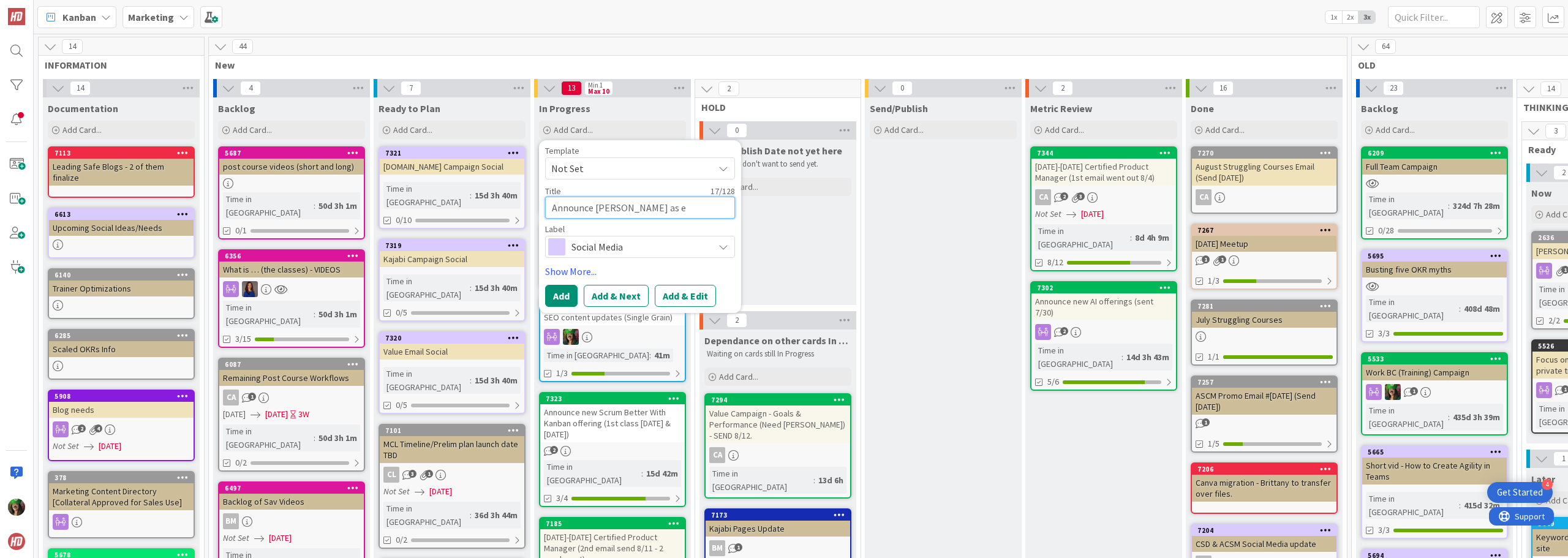
type textarea "x"
type textarea "Announce [PERSON_NAME] as ek"
type textarea "x"
type textarea "Announce [PERSON_NAME] as e"
type textarea "x"
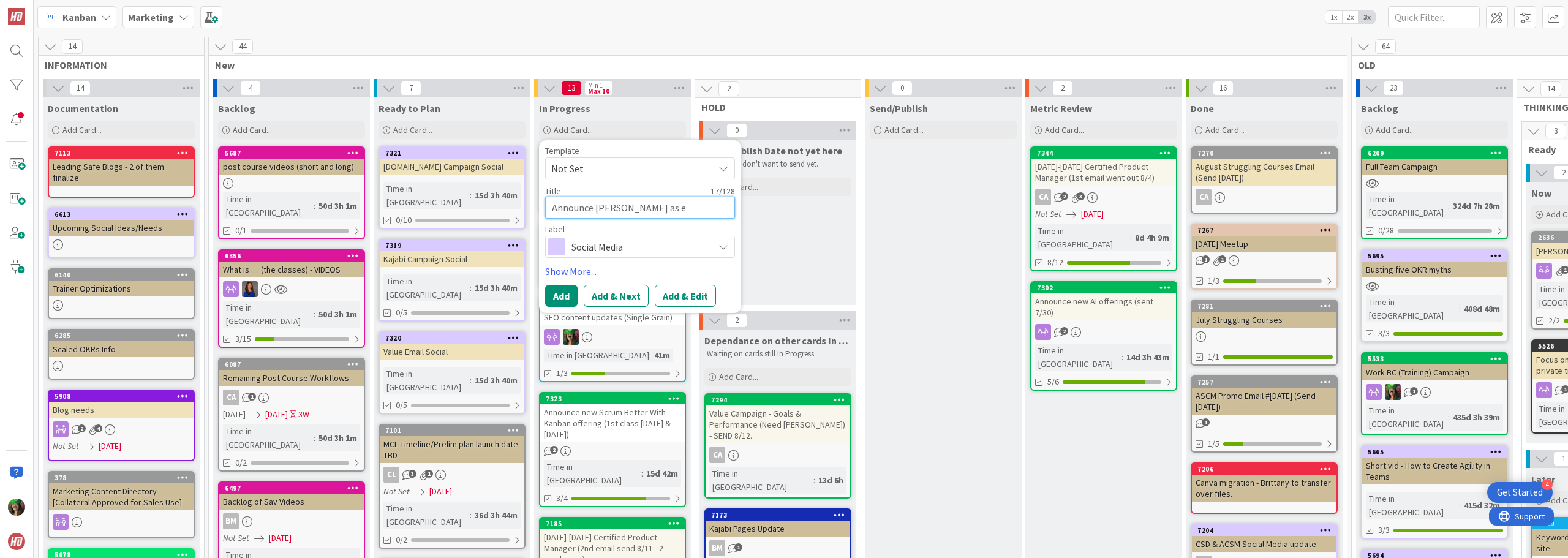
type textarea "Announce [PERSON_NAME] as"
type textarea "x"
type textarea "Announce [PERSON_NAME] as k"
type textarea "x"
type textarea "Announce [PERSON_NAME] as ke"
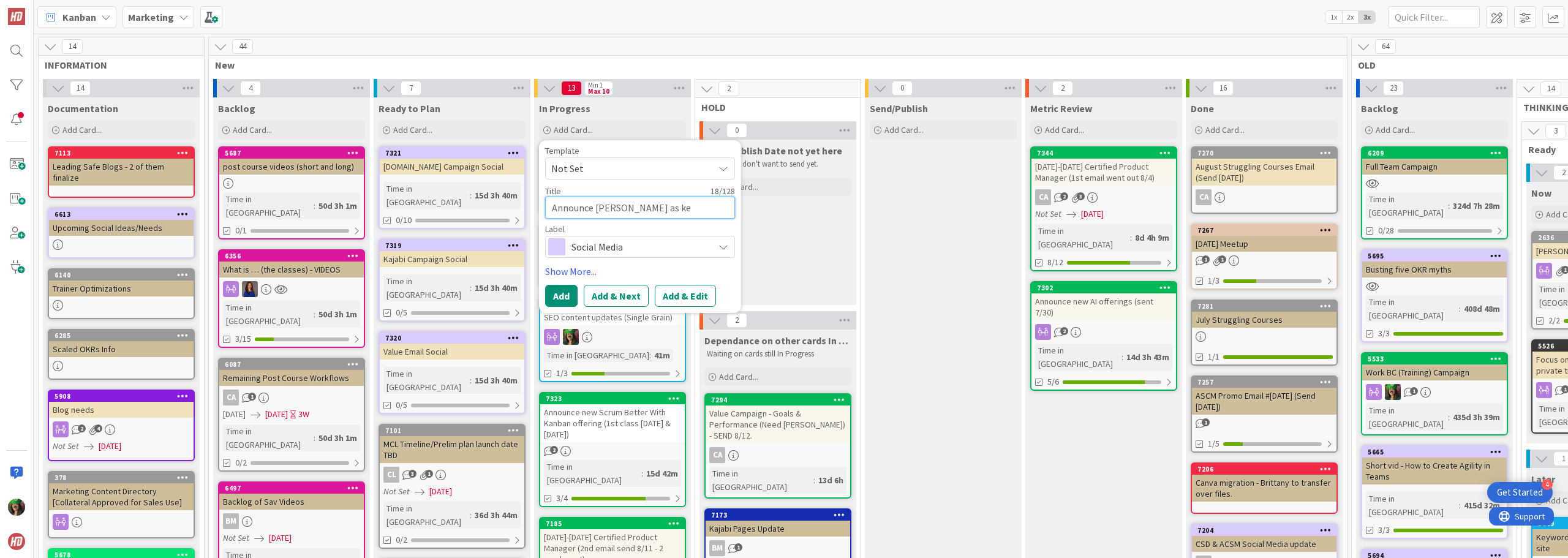
type textarea "x"
type textarea "Announce [PERSON_NAME] as key"
type textarea "x"
type textarea "Announce [PERSON_NAME] as ke"
type textarea "x"
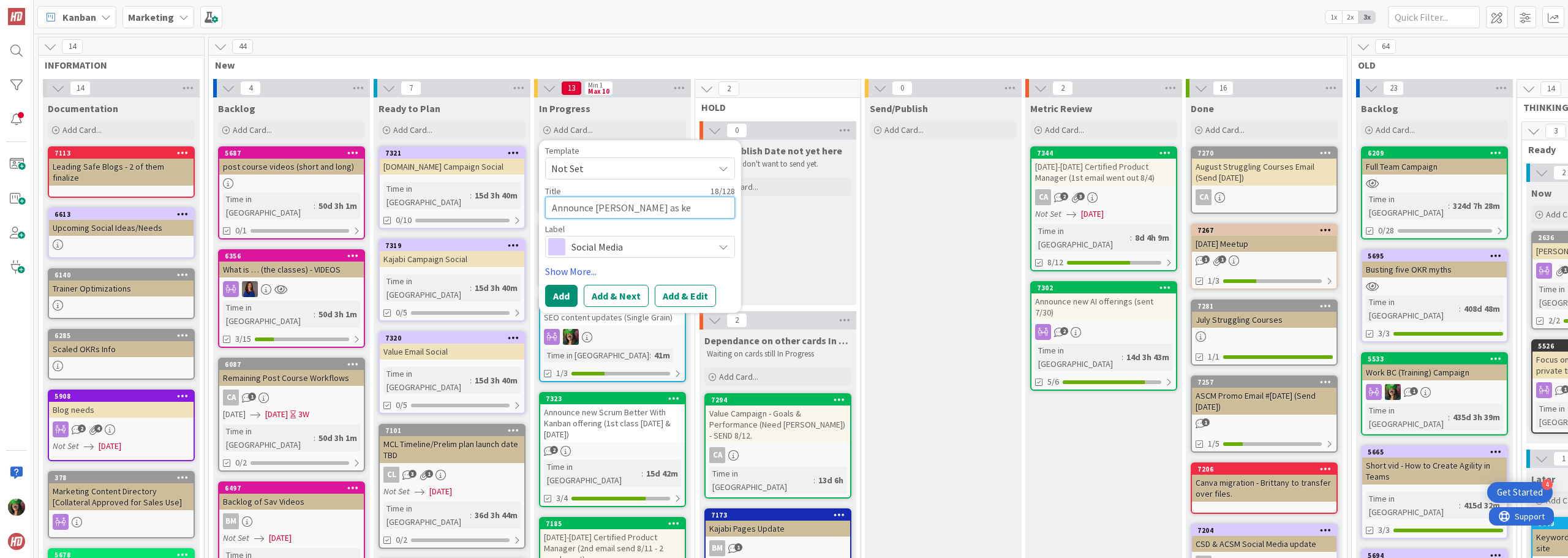
type textarea "Announce [PERSON_NAME] as k"
type textarea "x"
type textarea "Announce [PERSON_NAME] as"
type textarea "x"
type textarea "Announce [PERSON_NAME] as K"
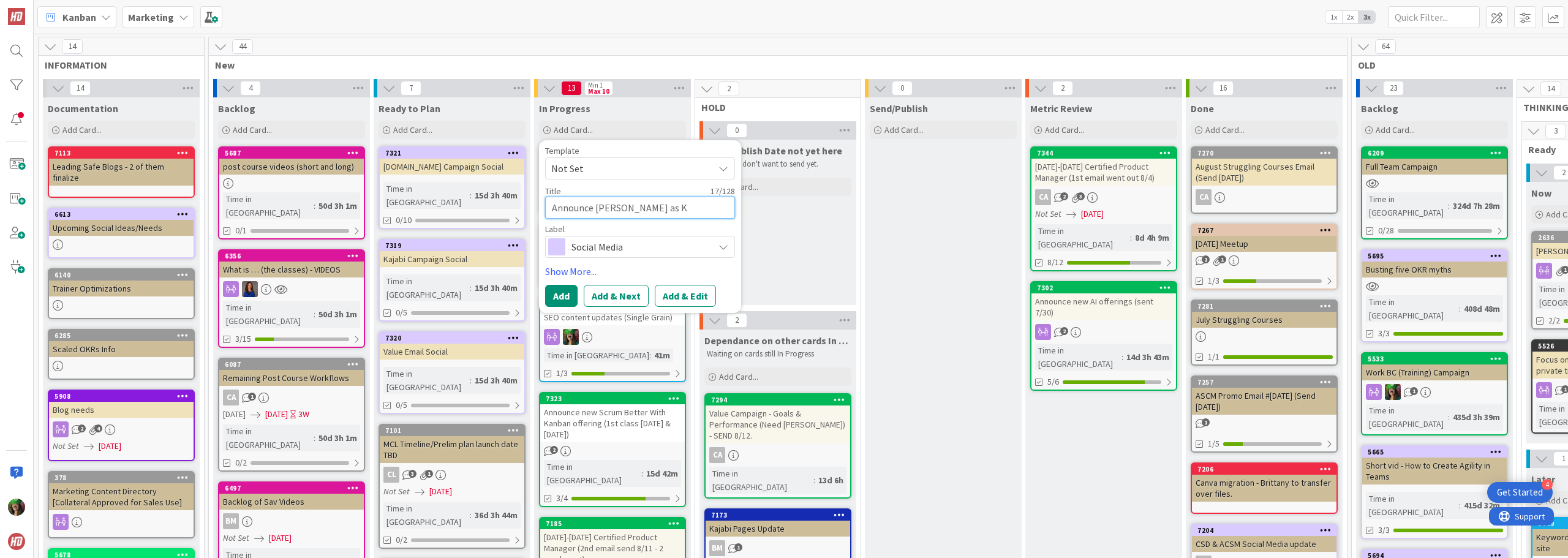
type textarea "x"
type textarea "Announce [PERSON_NAME] as Ke"
type textarea "x"
type textarea "Announce [PERSON_NAME] as Key"
type textarea "x"
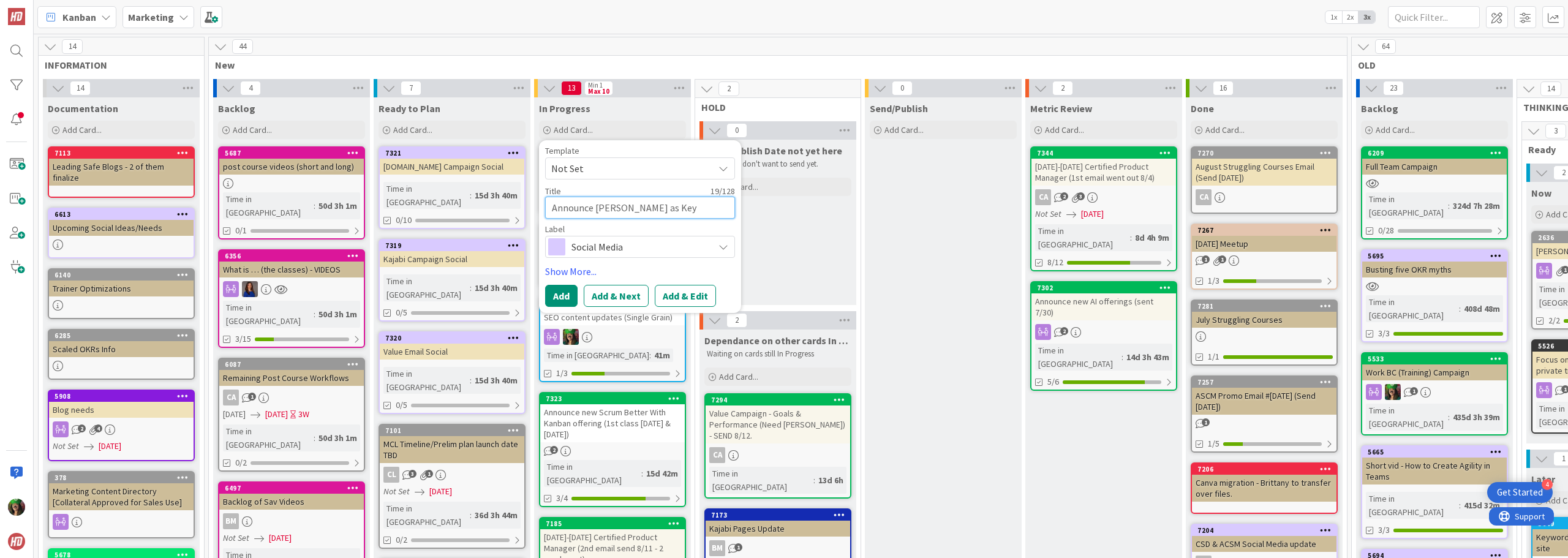
type textarea "Announce [PERSON_NAME] as [PERSON_NAME]"
type textarea "x"
type textarea "Announce [PERSON_NAME] as [PERSON_NAME]"
type textarea "x"
type textarea "Announce [PERSON_NAME] as [PERSON_NAME]"
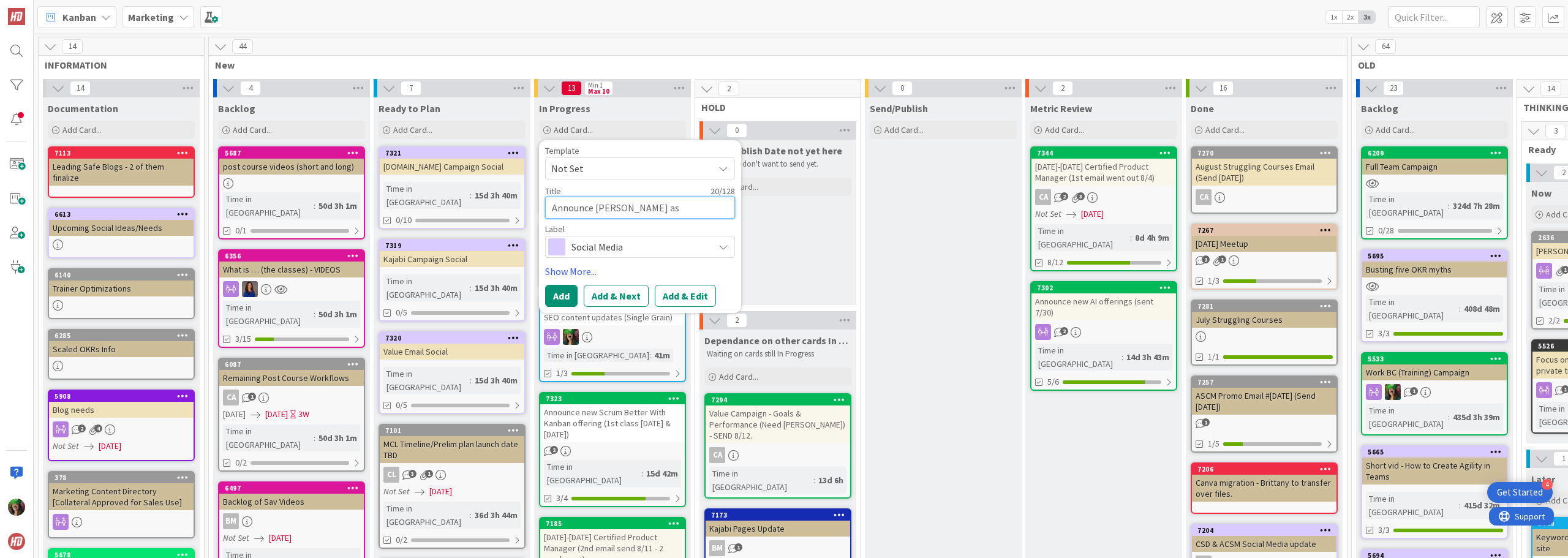
type textarea "x"
type textarea "Announce [PERSON_NAME] as Key"
type textarea "x"
type textarea "Announce [PERSON_NAME] as [PERSON_NAME]"
type textarea "x"
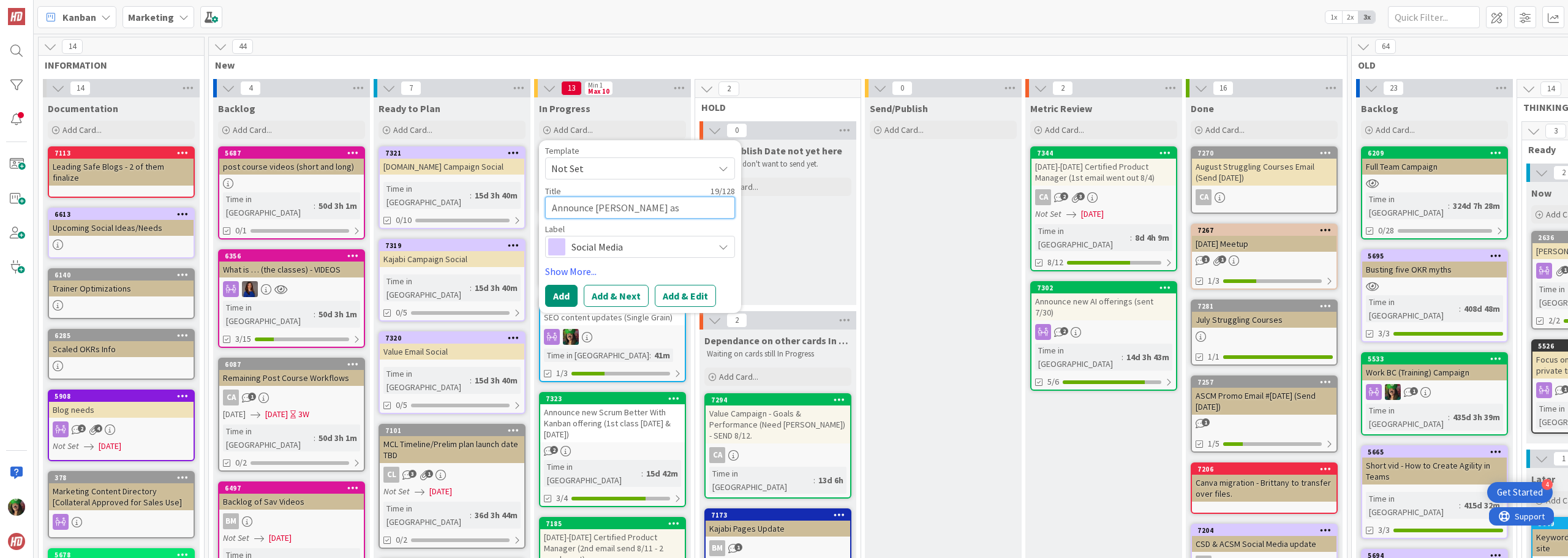
type textarea "Announce [PERSON_NAME] as [PERSON_NAME]"
type textarea "x"
type textarea "Announce [PERSON_NAME] as [PERSON_NAME]"
type textarea "x"
type textarea "Announce [PERSON_NAME] as [PERSON_NAME]"
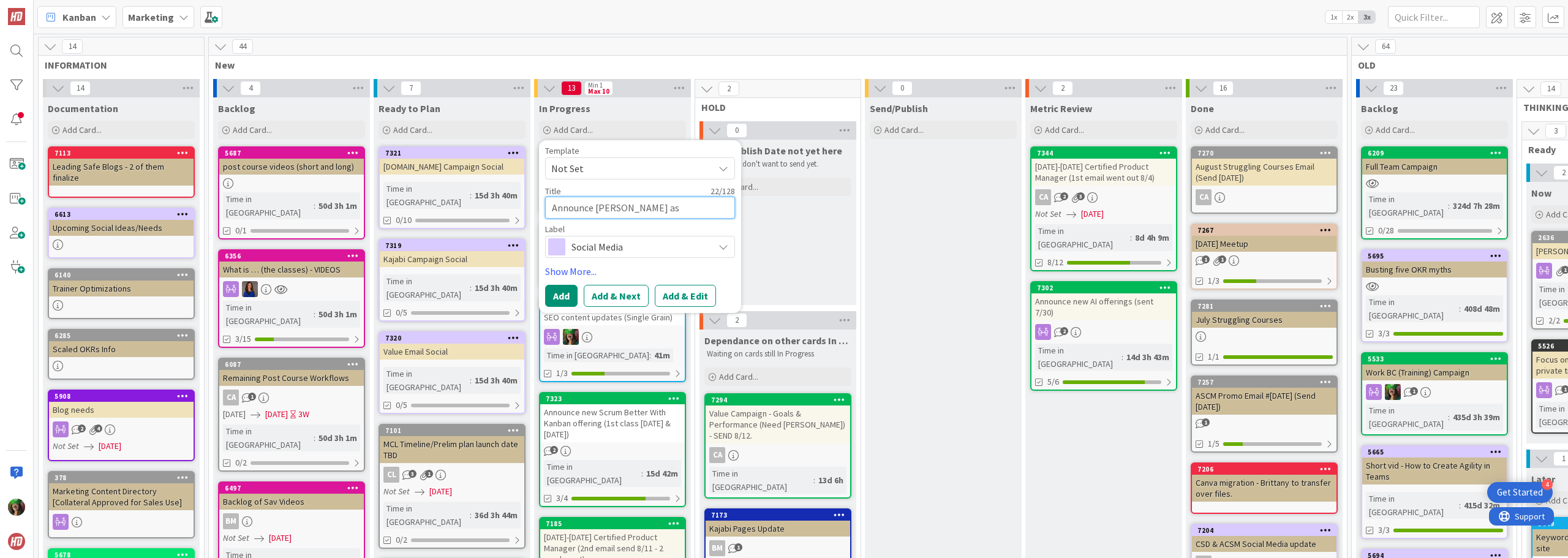
type textarea "x"
type textarea "Announce [PERSON_NAME] as Keynot S"
type textarea "x"
type textarea "Announce [PERSON_NAME] as Keynot Sp"
type textarea "x"
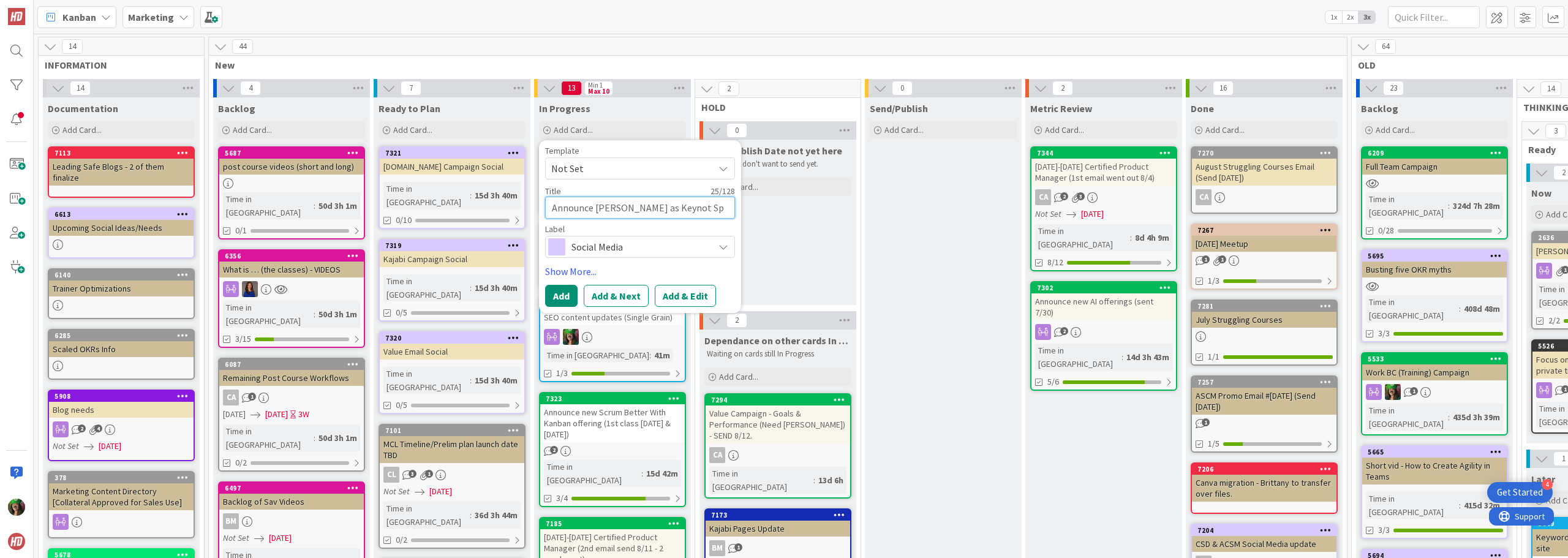
type textarea "Announce [PERSON_NAME] as Keynot Spe"
type textarea "x"
type textarea "Announce [PERSON_NAME] as [PERSON_NAME]"
type textarea "x"
type textarea "Announce [PERSON_NAME] as [PERSON_NAME] Speak"
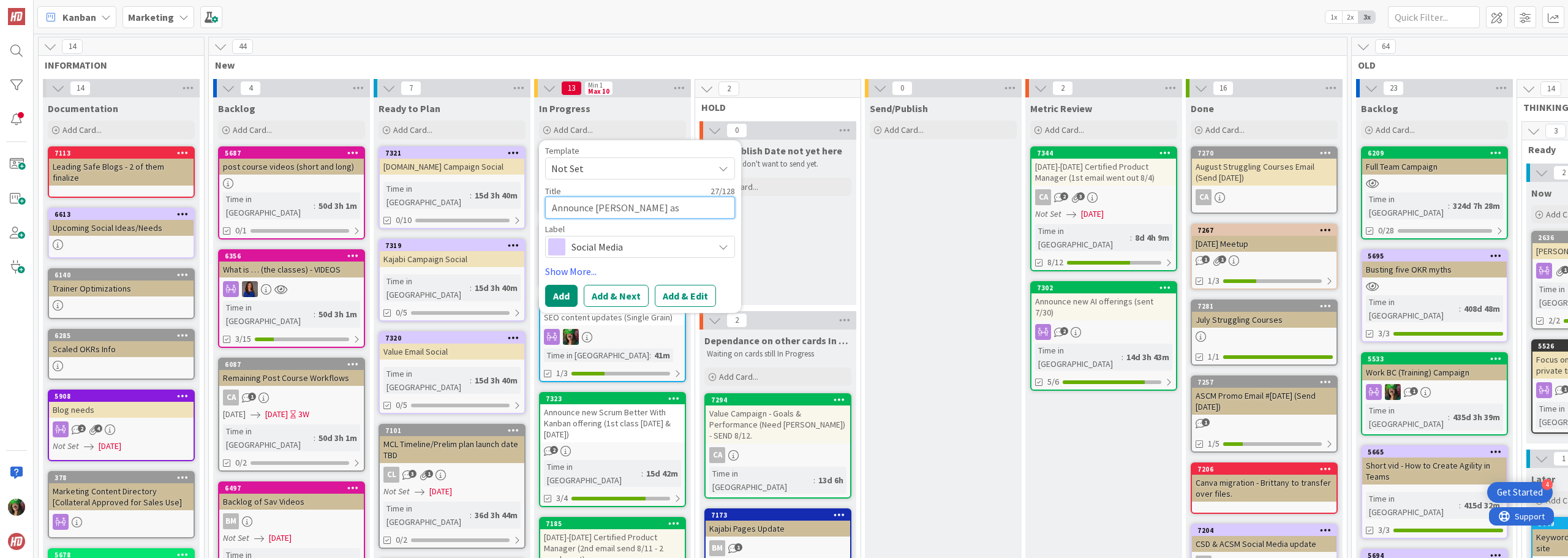
type textarea "x"
type textarea "Announce [PERSON_NAME] as [PERSON_NAME]"
type textarea "x"
type textarea "Announce [PERSON_NAME] as Keynot Speaker"
click at [674, 297] on button "Add & Edit" at bounding box center [685, 295] width 62 height 22
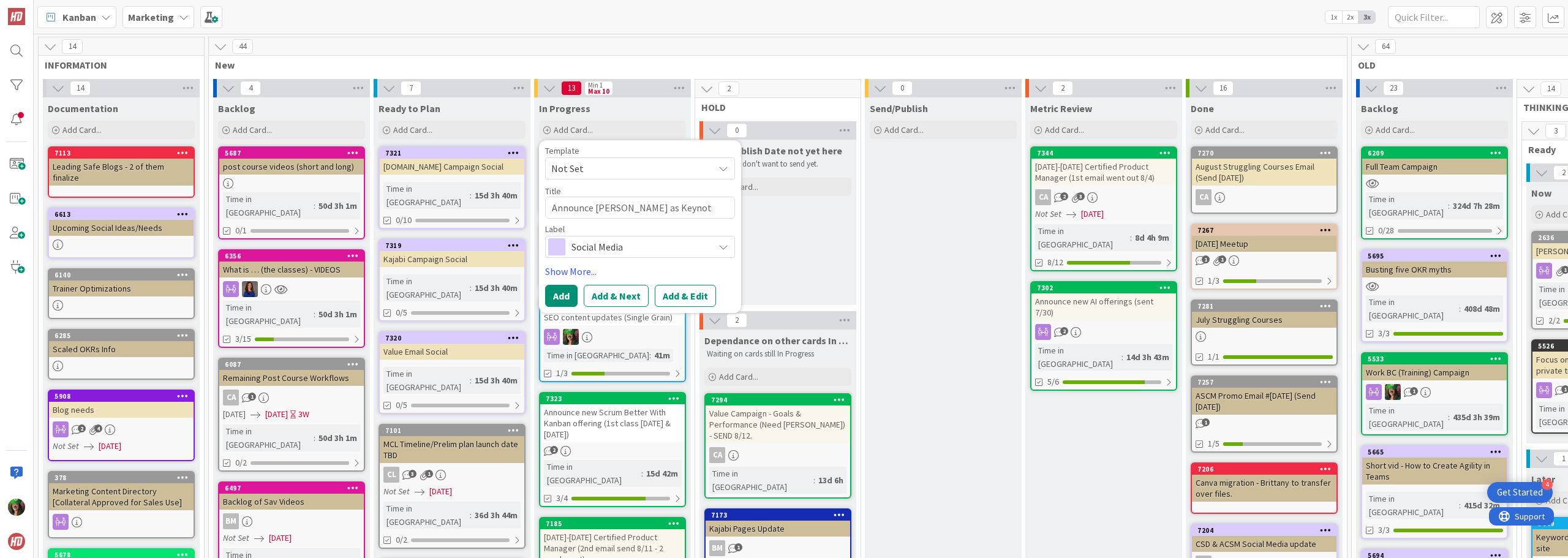
click at [674, 309] on div "SEO content updates (Single Grain)" at bounding box center [612, 317] width 144 height 16
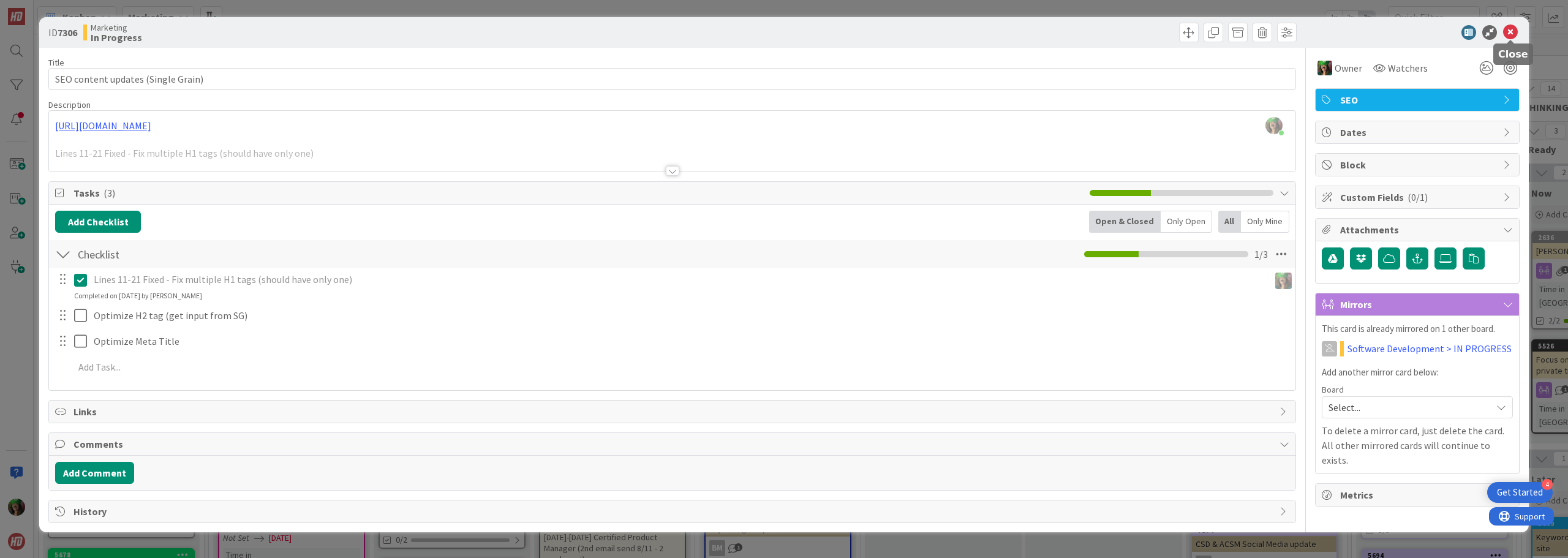
click at [1512, 37] on icon at bounding box center [1511, 33] width 15 height 15
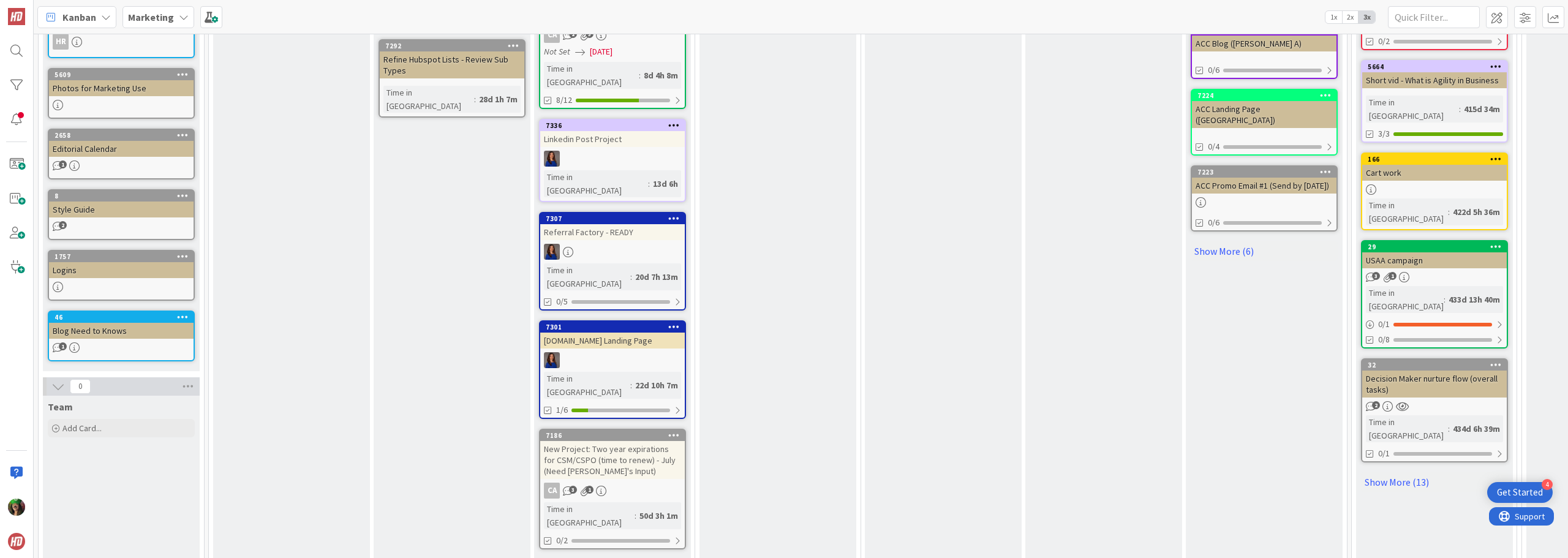
scroll to position [704, 0]
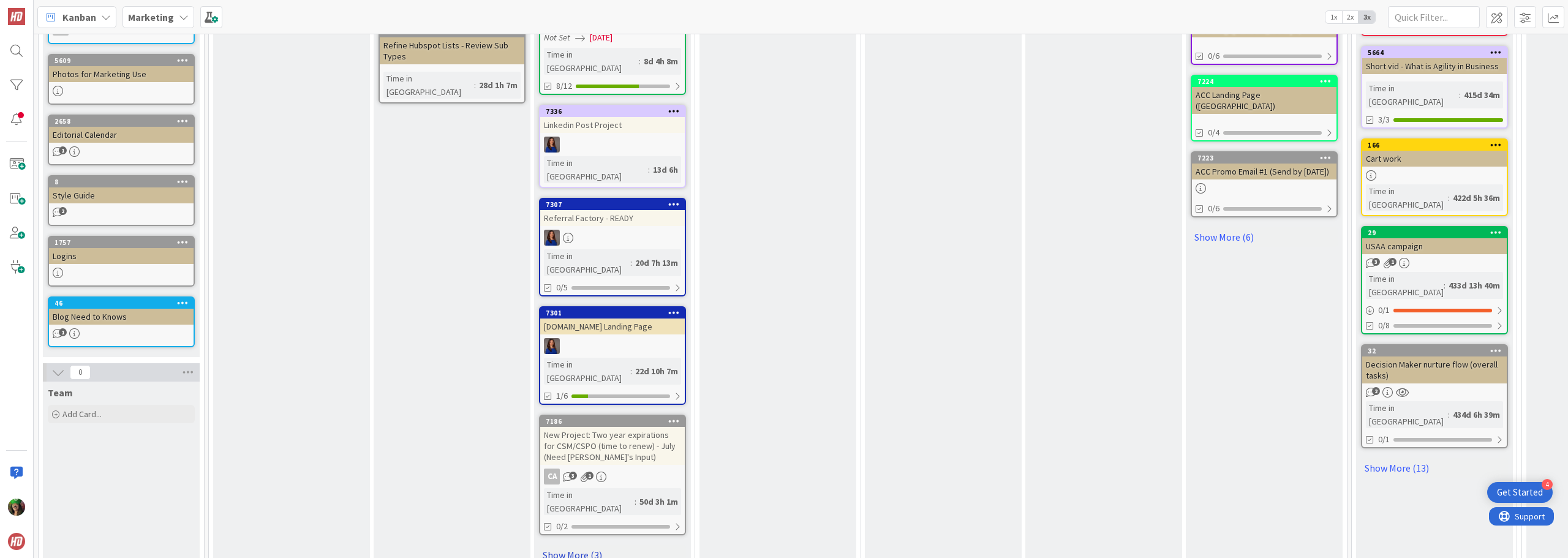
click at [567, 545] on link "Show More (3)" at bounding box center [612, 555] width 147 height 20
type textarea "x"
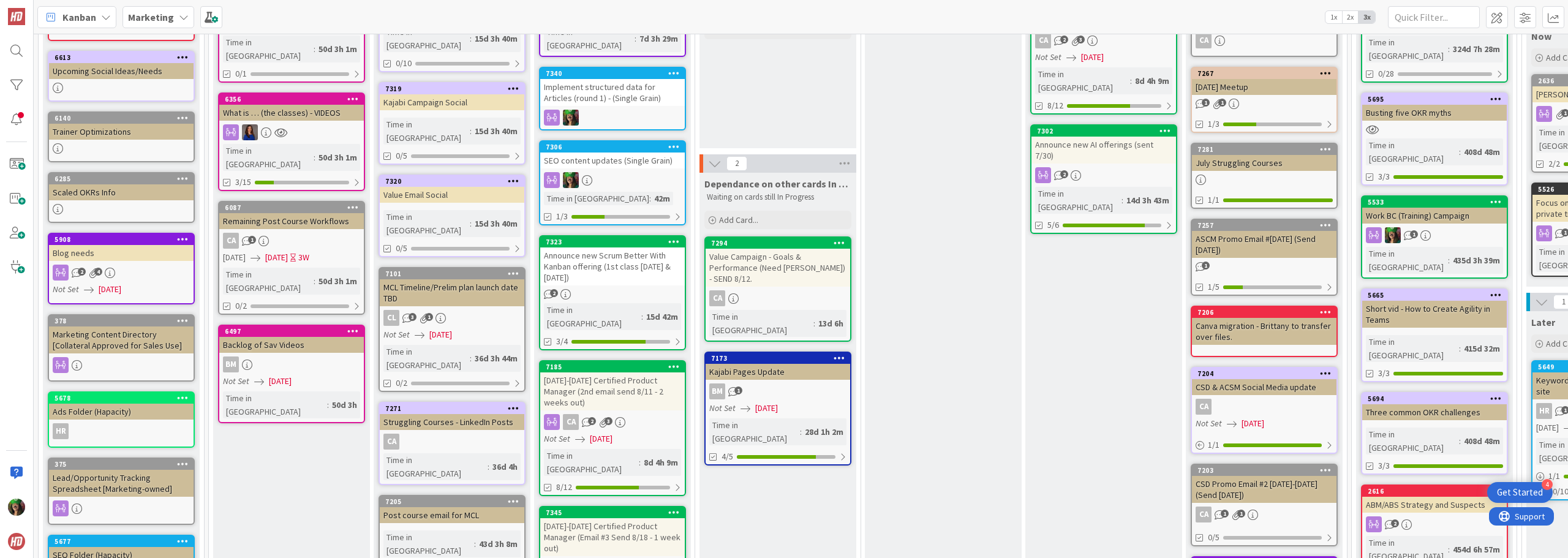
scroll to position [0, 0]
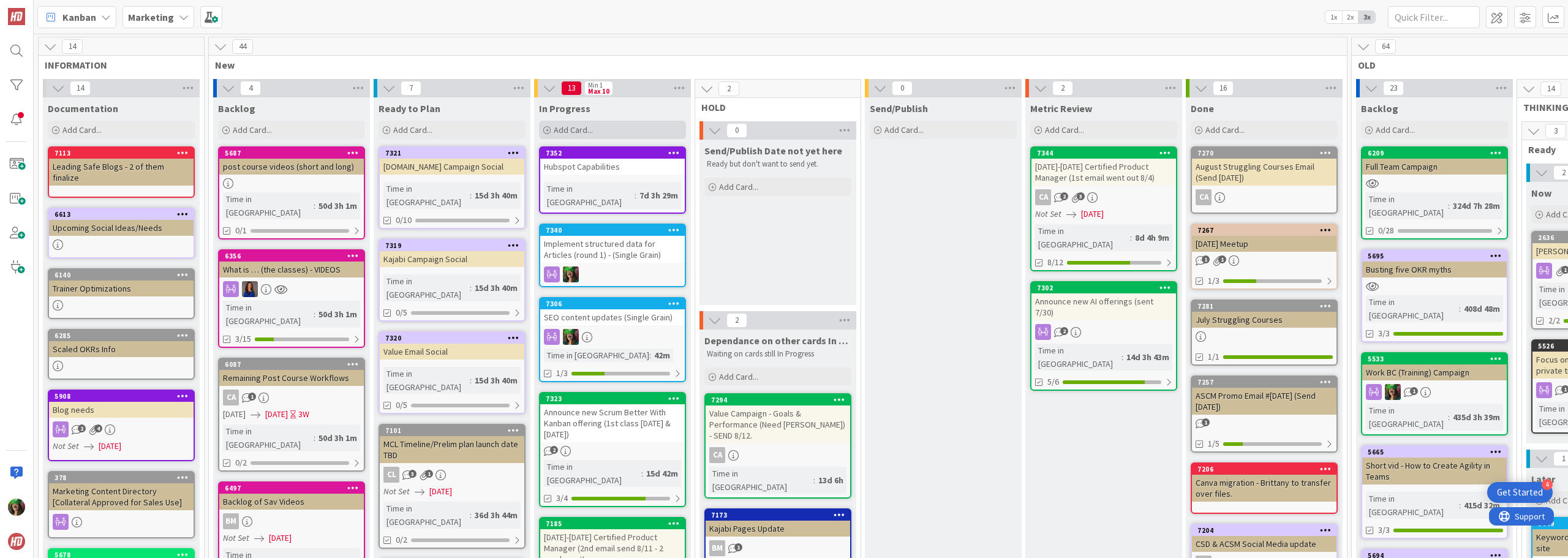
click at [606, 130] on div "Add Card..." at bounding box center [612, 130] width 147 height 18
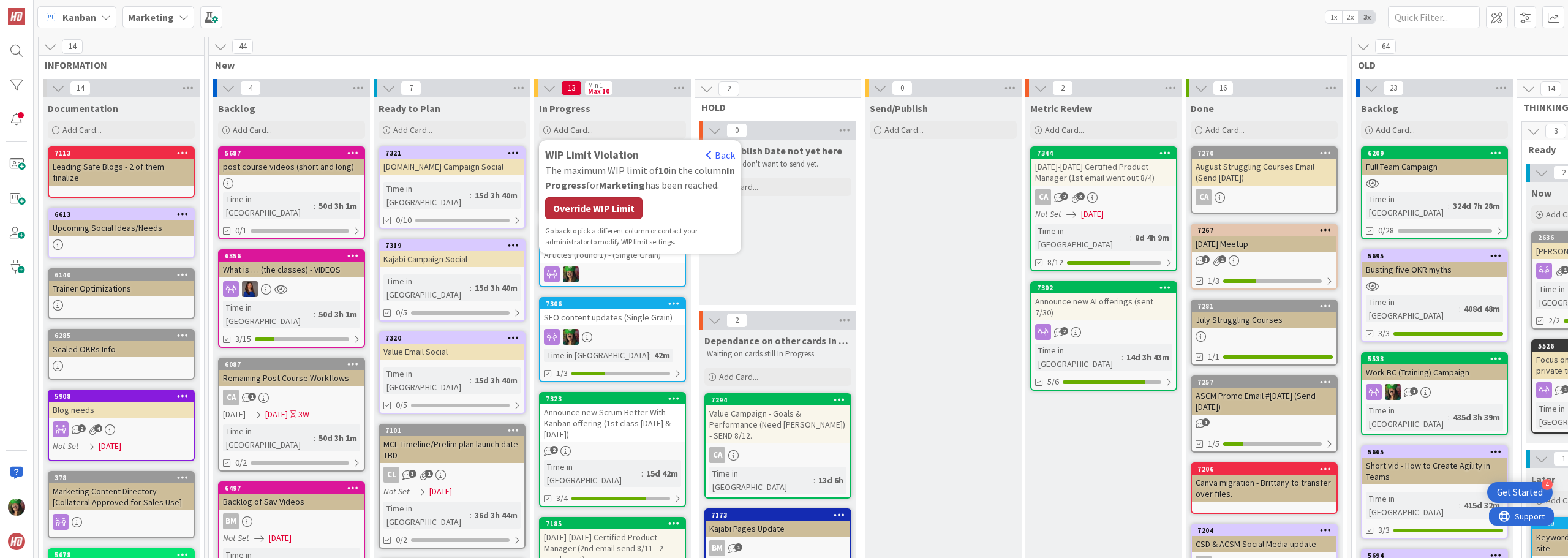
click at [592, 207] on div "Override WIP Limit" at bounding box center [593, 208] width 98 height 22
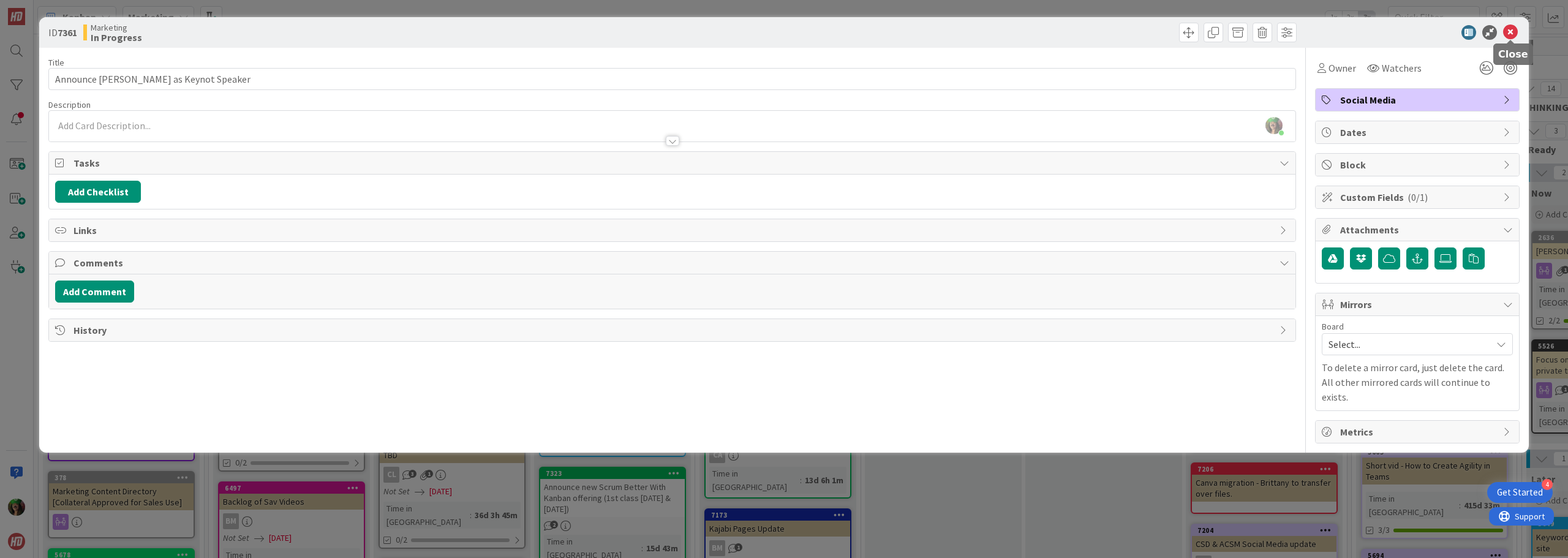
click at [1514, 31] on icon at bounding box center [1511, 33] width 15 height 15
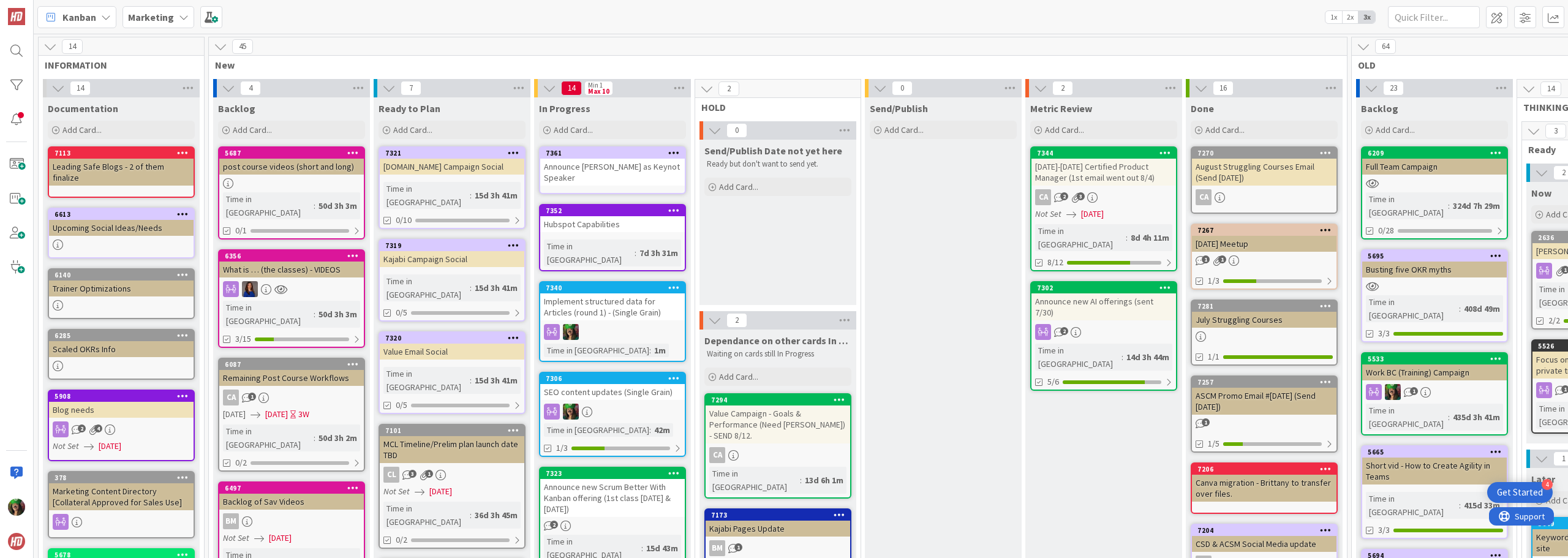
click at [611, 168] on div "Announce [PERSON_NAME] as Keynot Speaker" at bounding box center [612, 172] width 144 height 27
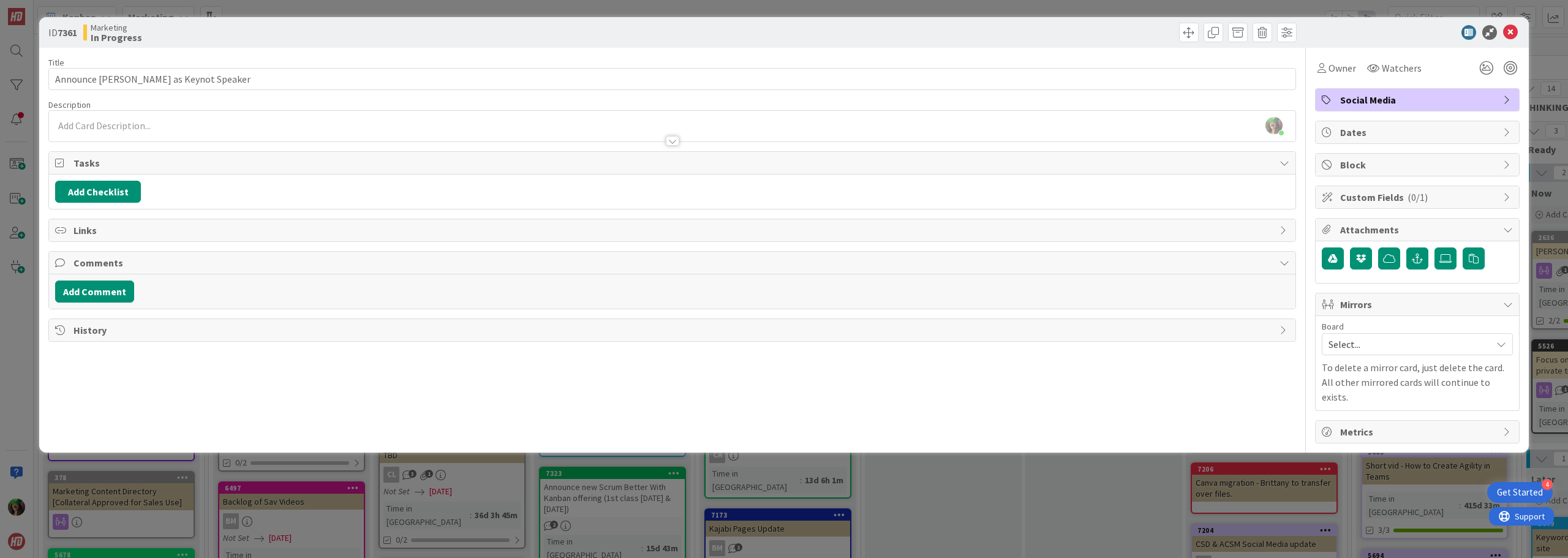
click at [130, 132] on div at bounding box center [672, 135] width 1246 height 13
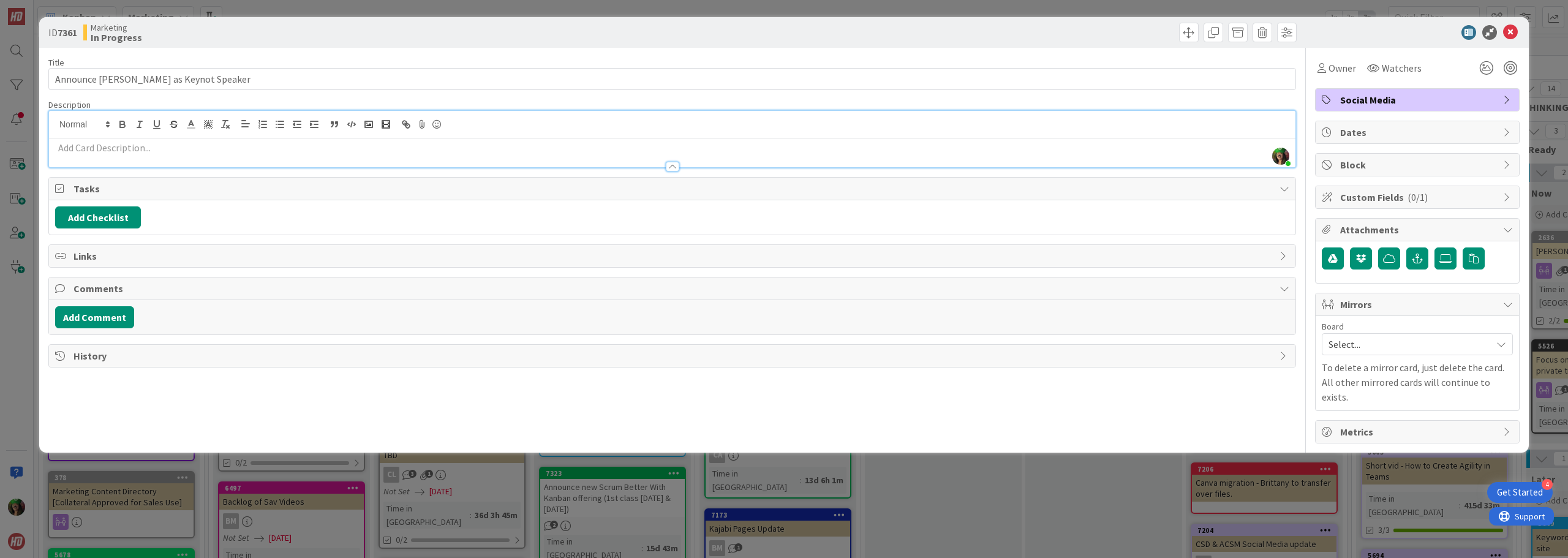
click at [117, 145] on p at bounding box center [672, 148] width 1234 height 14
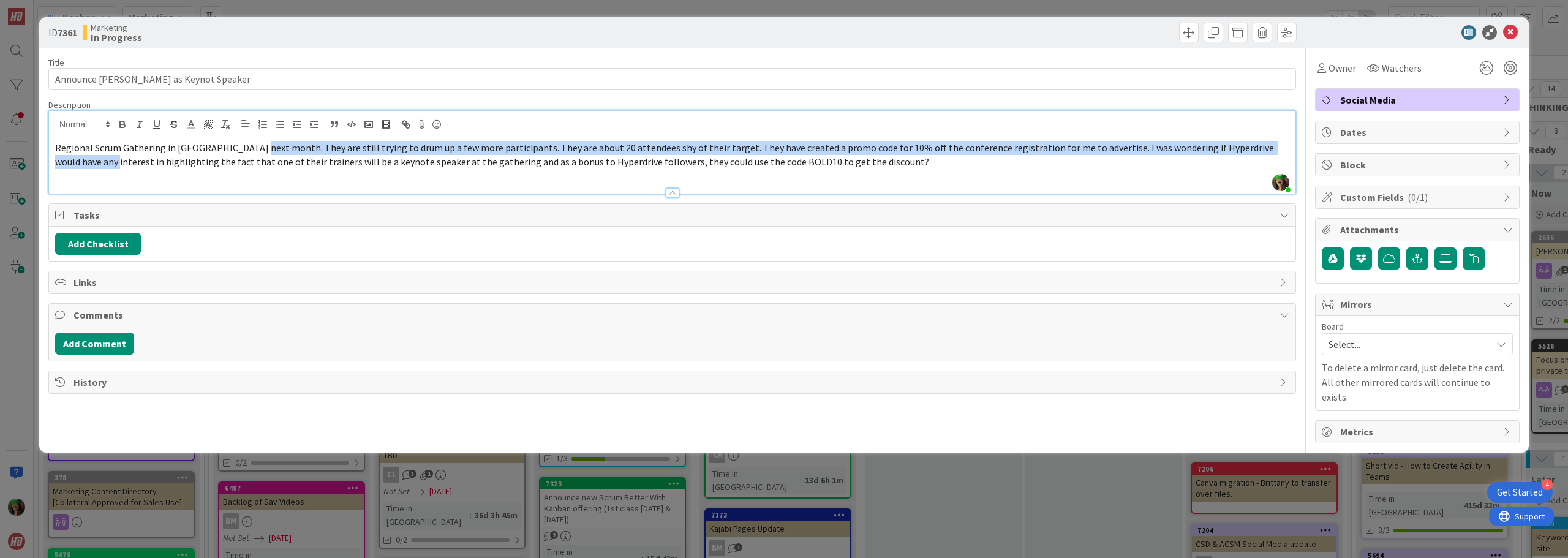
drag, startPoint x: 248, startPoint y: 149, endPoint x: 1285, endPoint y: 151, distance: 1037.0
click at [1285, 151] on p "Regional Scrum Gathering in [GEOGRAPHIC_DATA] next month. They are still trying…" at bounding box center [672, 155] width 1234 height 28
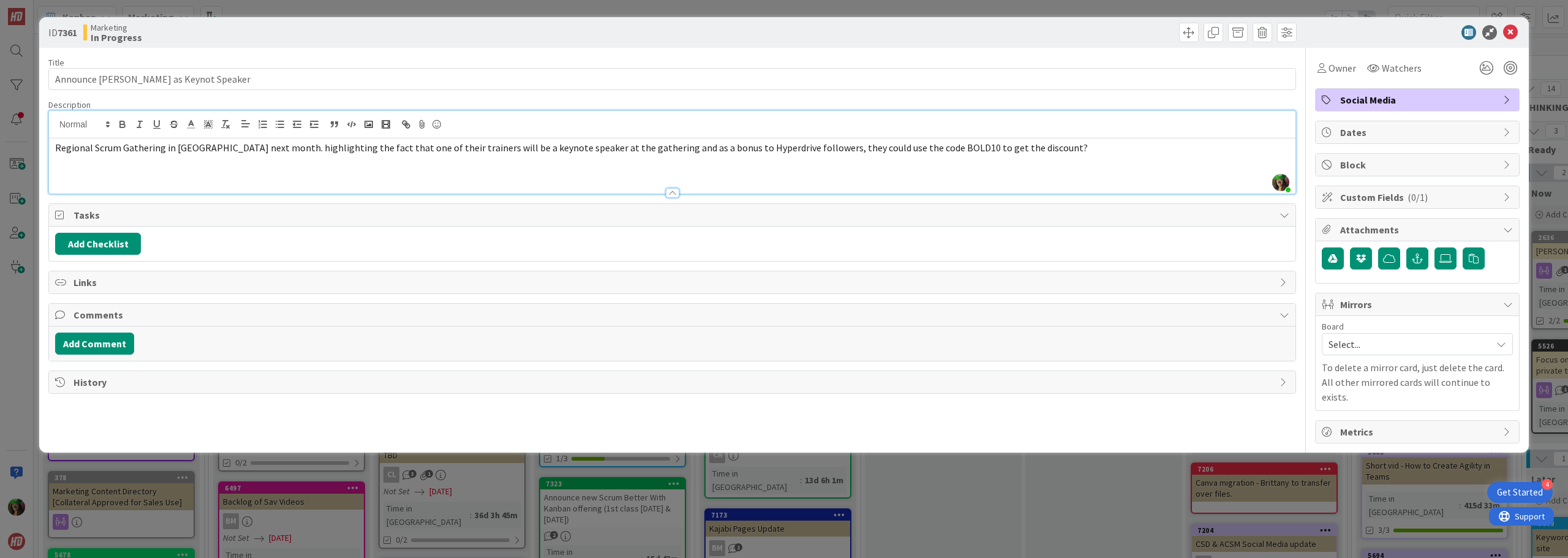
click at [59, 147] on span "Regional Scrum Gathering in [GEOGRAPHIC_DATA] next month. highlighting the fact…" at bounding box center [571, 147] width 1033 height 12
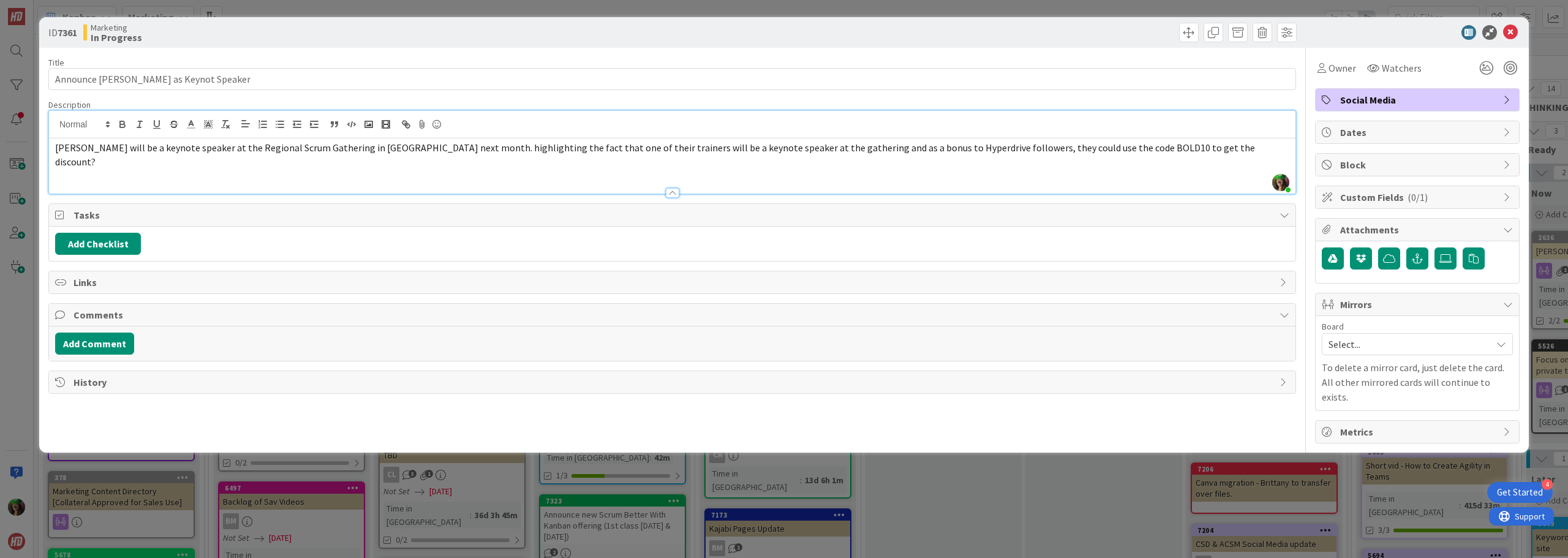
click at [393, 146] on span "[PERSON_NAME] will be a keynote speaker at the Regional Scrum Gathering in [GEO…" at bounding box center [656, 154] width 1202 height 26
drag, startPoint x: 424, startPoint y: 147, endPoint x: 624, endPoint y: 151, distance: 200.0
click at [623, 151] on span "[PERSON_NAME] will be a keynote speaker at the Regional Scrum Gathering in [GEO…" at bounding box center [670, 154] width 1230 height 26
click at [625, 151] on span "[PERSON_NAME] will be a keynote speaker at the Regional Scrum Gathering in [GEO…" at bounding box center [670, 154] width 1230 height 26
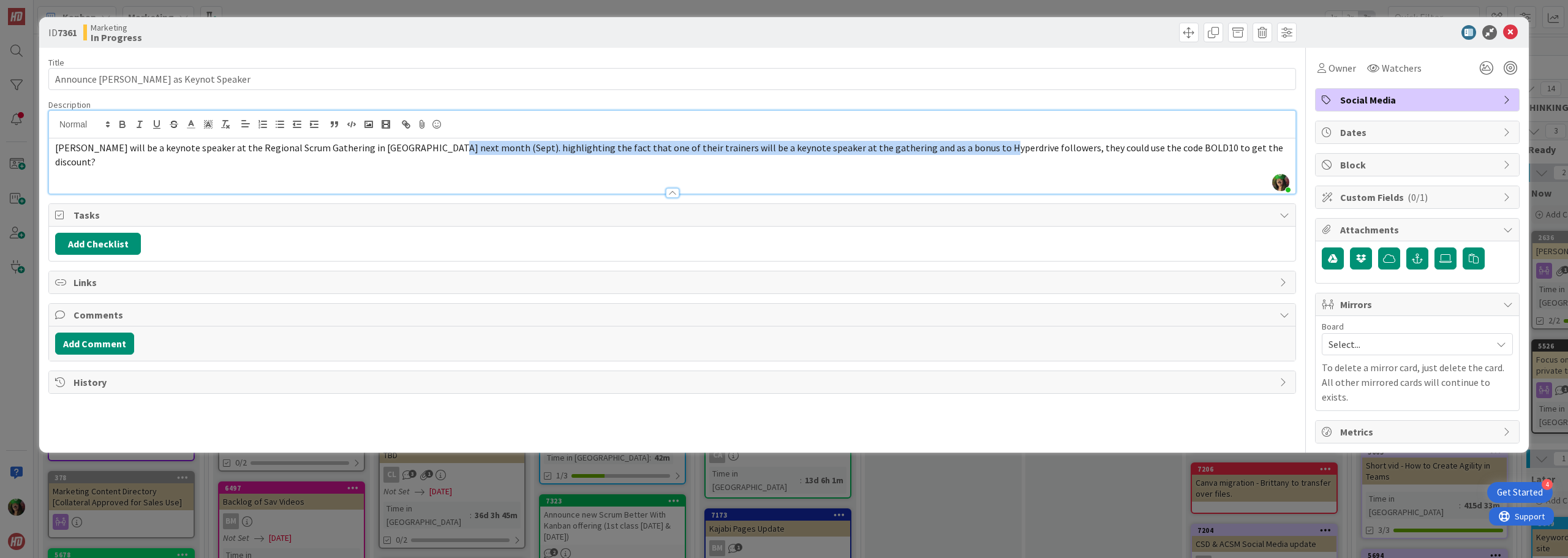
drag, startPoint x: 423, startPoint y: 149, endPoint x: 944, endPoint y: 151, distance: 521.0
click at [944, 151] on span "[PERSON_NAME] will be a keynote speaker at the Regional Scrum Gathering in [GEO…" at bounding box center [670, 154] width 1230 height 26
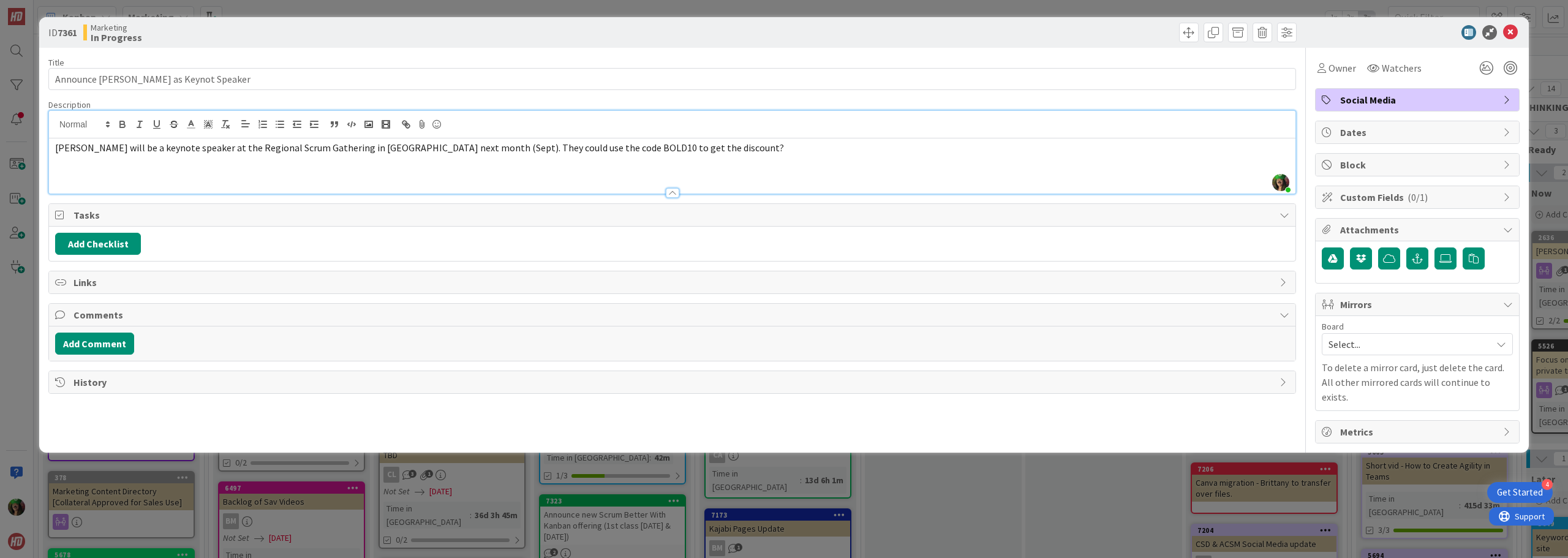
click at [644, 147] on p "[PERSON_NAME] will be a keynote speaker at the Regional Scrum Gathering in [GEO…" at bounding box center [672, 148] width 1234 height 14
drag, startPoint x: 535, startPoint y: 146, endPoint x: 542, endPoint y: 146, distance: 7.0
click at [547, 146] on span "[PERSON_NAME] will be a keynote speaker at the Regional Scrum Gathering in [GEO…" at bounding box center [415, 147] width 720 height 12
click at [542, 147] on span "[PERSON_NAME] will be a keynote speaker at the Regional Scrum Gathering in [GEO…" at bounding box center [415, 147] width 720 height 12
drag, startPoint x: 523, startPoint y: 149, endPoint x: 555, endPoint y: 147, distance: 32.1
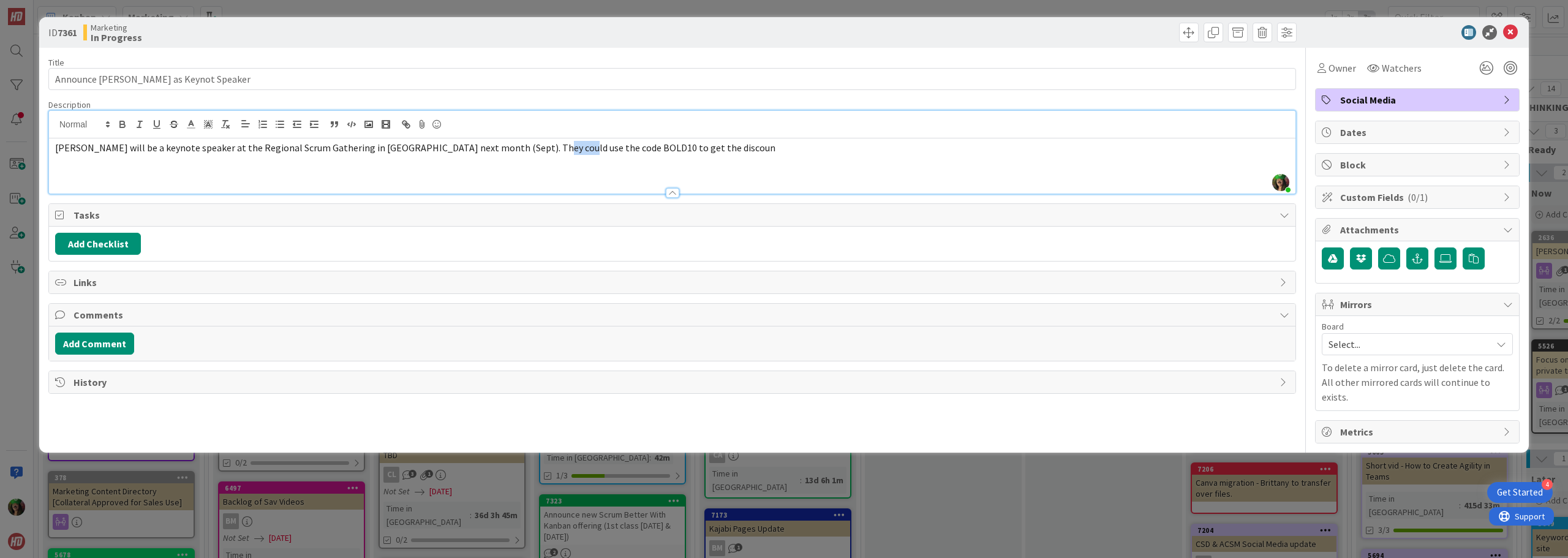
click at [555, 147] on span "[PERSON_NAME] will be a keynote speaker at the Regional Scrum Gathering in [GEO…" at bounding box center [415, 147] width 720 height 12
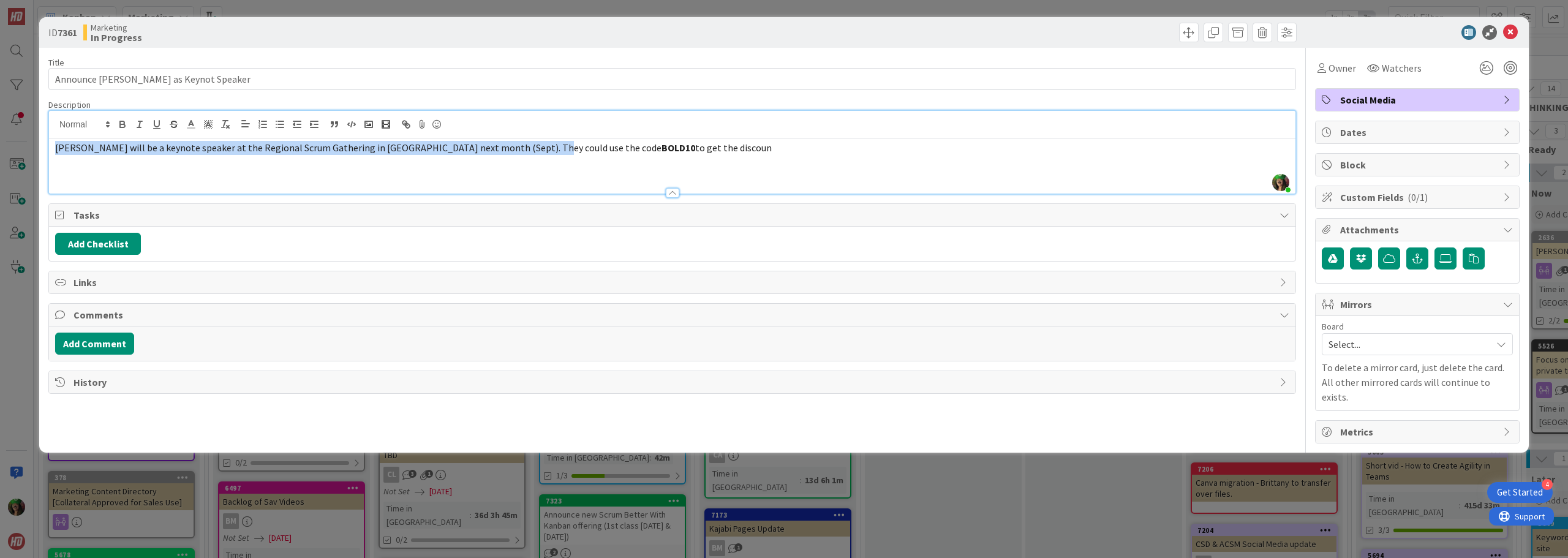
click at [543, 168] on div "[PERSON_NAME] will be a keynote speaker at the Regional Scrum Gathering in [GEO…" at bounding box center [672, 166] width 1246 height 55
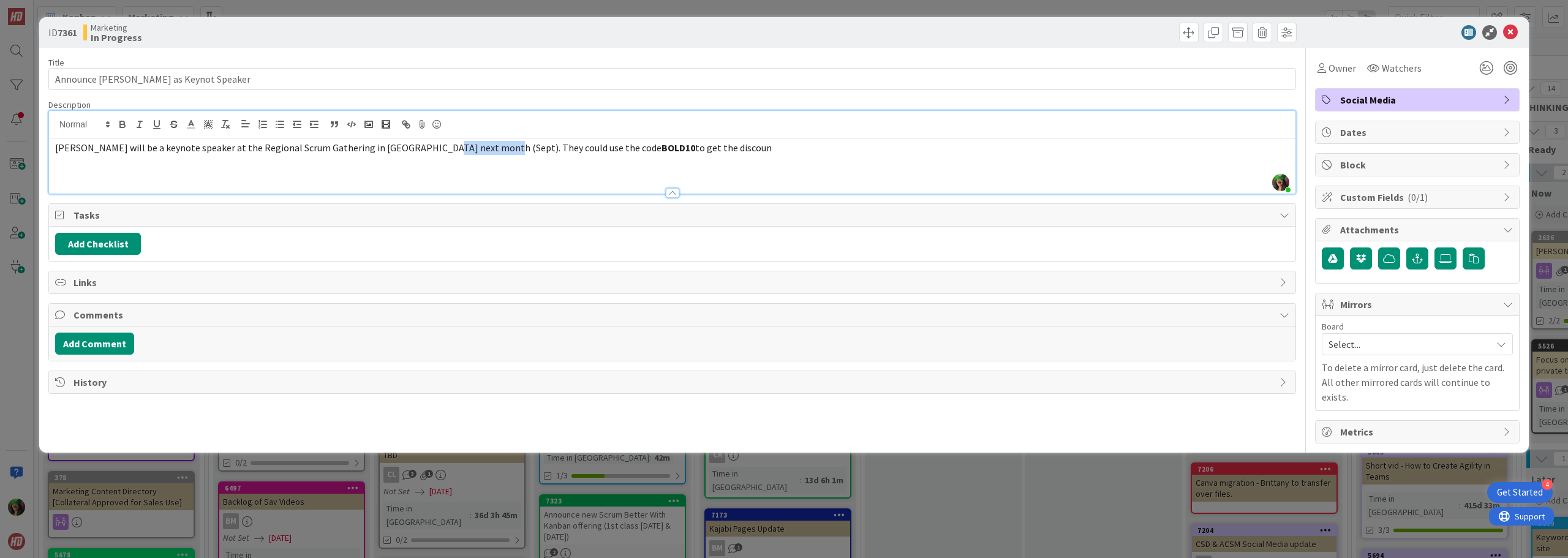
drag, startPoint x: 422, startPoint y: 144, endPoint x: 475, endPoint y: 149, distance: 53.2
click at [475, 149] on span "[PERSON_NAME] will be a keynote speaker at the Regional Scrum Gathering in [GEO…" at bounding box center [358, 147] width 606 height 12
drag, startPoint x: 555, startPoint y: 149, endPoint x: 623, endPoint y: 154, distance: 68.2
click at [623, 154] on p "[PERSON_NAME] will be a keynote speaker at the Regional Scrum Gathering in [GEO…" at bounding box center [672, 148] width 1234 height 14
drag, startPoint x: 204, startPoint y: 146, endPoint x: 343, endPoint y: 142, distance: 139.1
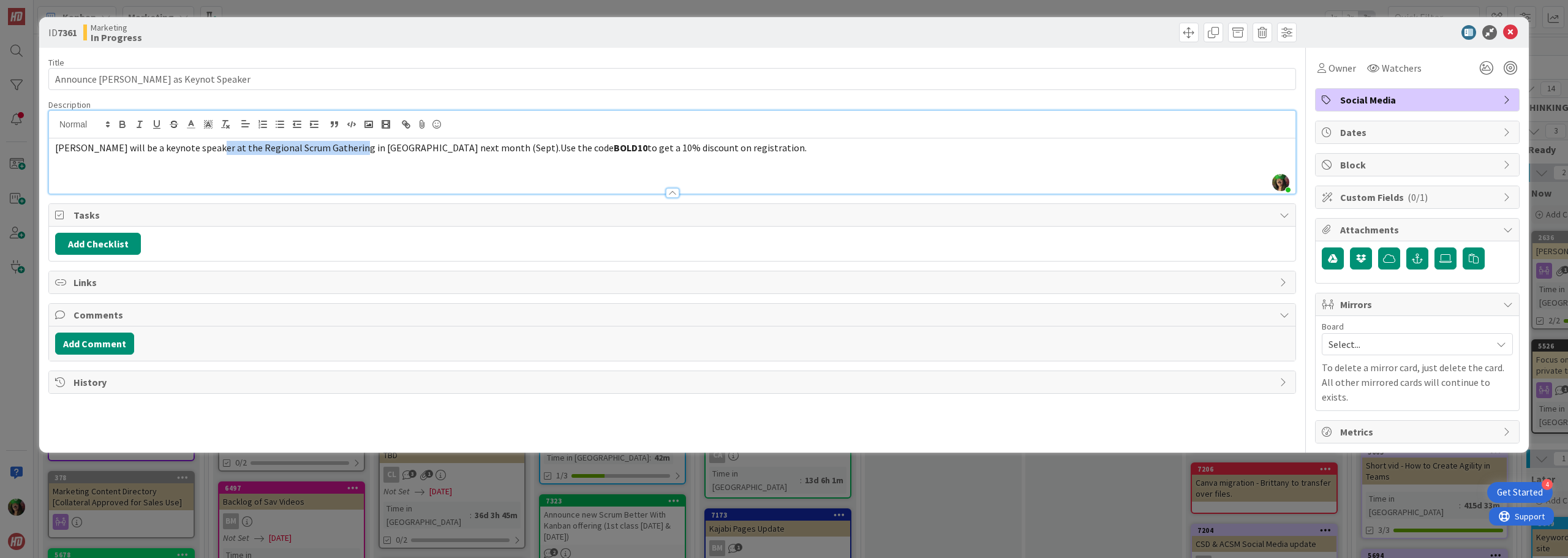
click at [343, 142] on span "[PERSON_NAME] will be a keynote speaker at the Regional Scrum Gathering in [GEO…" at bounding box center [334, 147] width 559 height 12
copy span "Regional Scrum Gathering in [GEOGRAPHIC_DATA]"
click at [857, 167] on p at bounding box center [672, 162] width 1234 height 14
click at [1508, 28] on icon at bounding box center [1511, 33] width 15 height 15
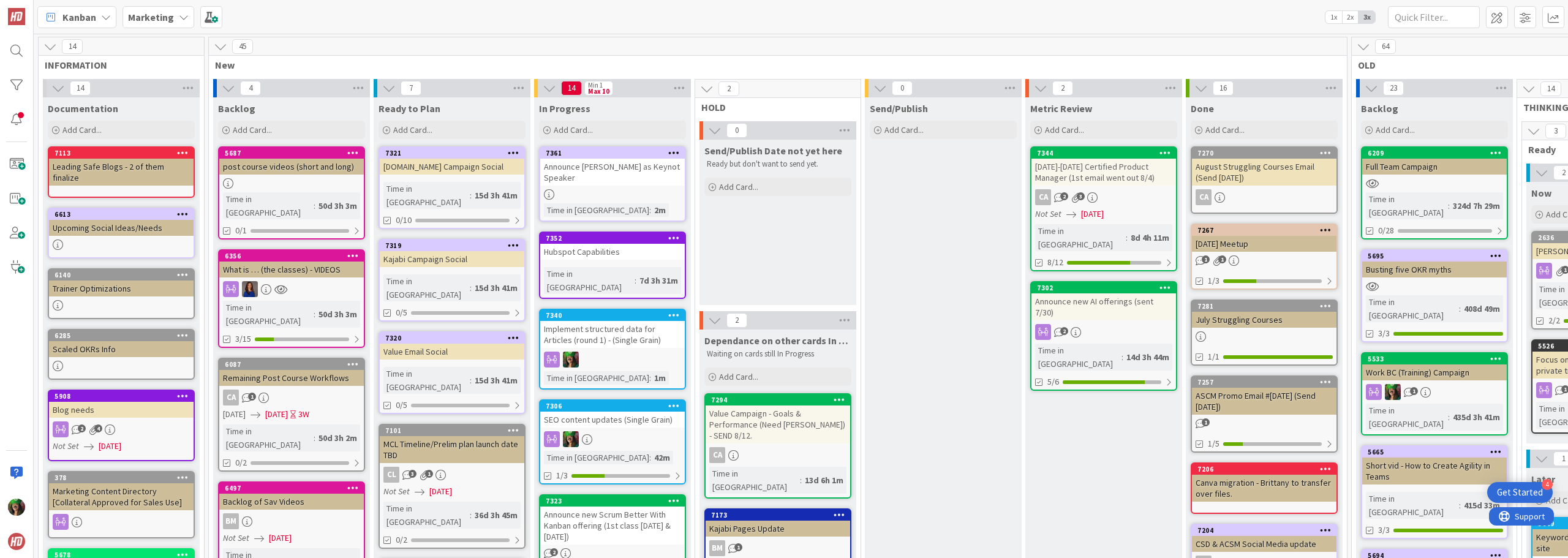
click at [661, 176] on link "7361 Announce [PERSON_NAME] as Keynot Speaker Time in Column : 2m" at bounding box center [612, 184] width 147 height 75
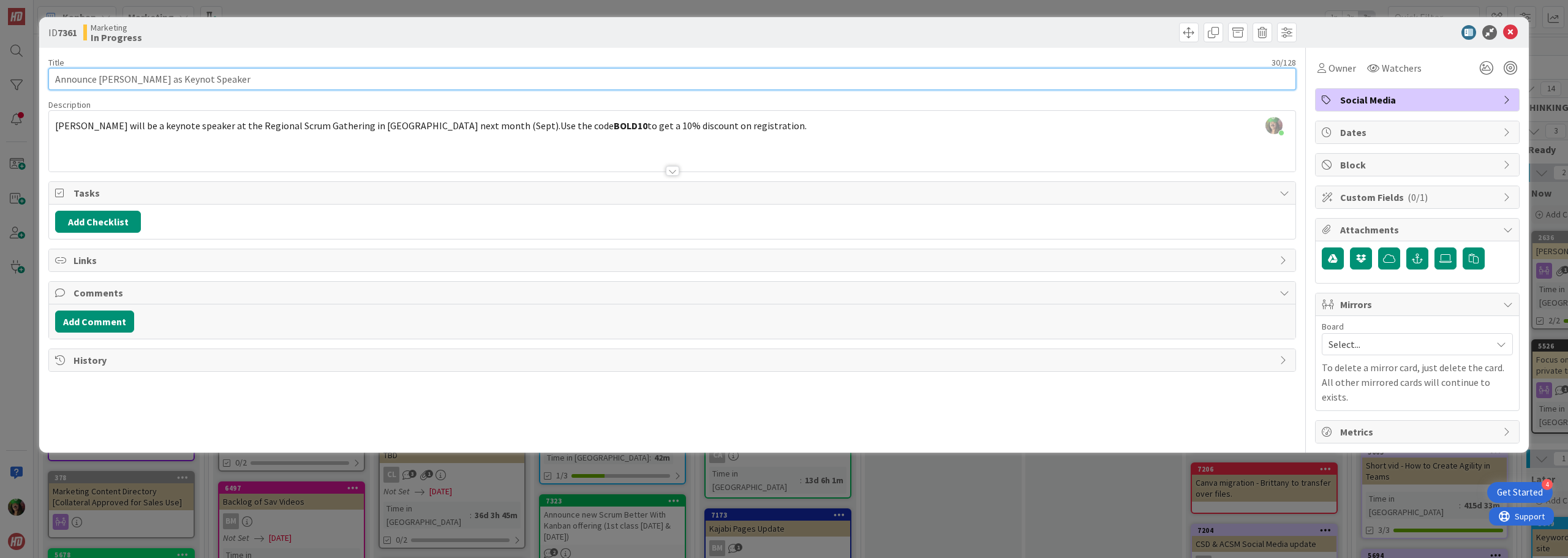
click at [156, 76] on input "Announce [PERSON_NAME] as Keynot Speaker" at bounding box center [672, 79] width 1248 height 22
click at [212, 82] on input "Announce [PERSON_NAME] as Keynote Speaker" at bounding box center [672, 79] width 1248 height 22
type input "Announce [PERSON_NAME] as Keynote Speaker?"
click at [1507, 33] on icon at bounding box center [1511, 33] width 15 height 15
